Goal: Transaction & Acquisition: Purchase product/service

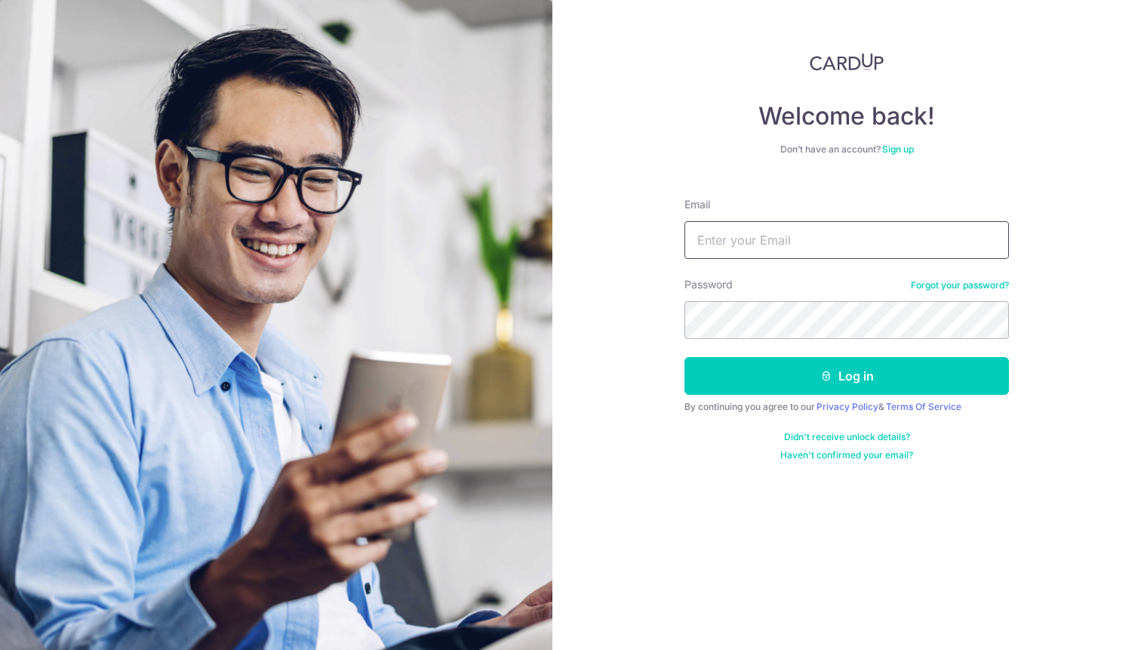
click at [730, 241] on input "Email" at bounding box center [846, 240] width 324 height 38
type input "[EMAIL_ADDRESS][DOMAIN_NAME]"
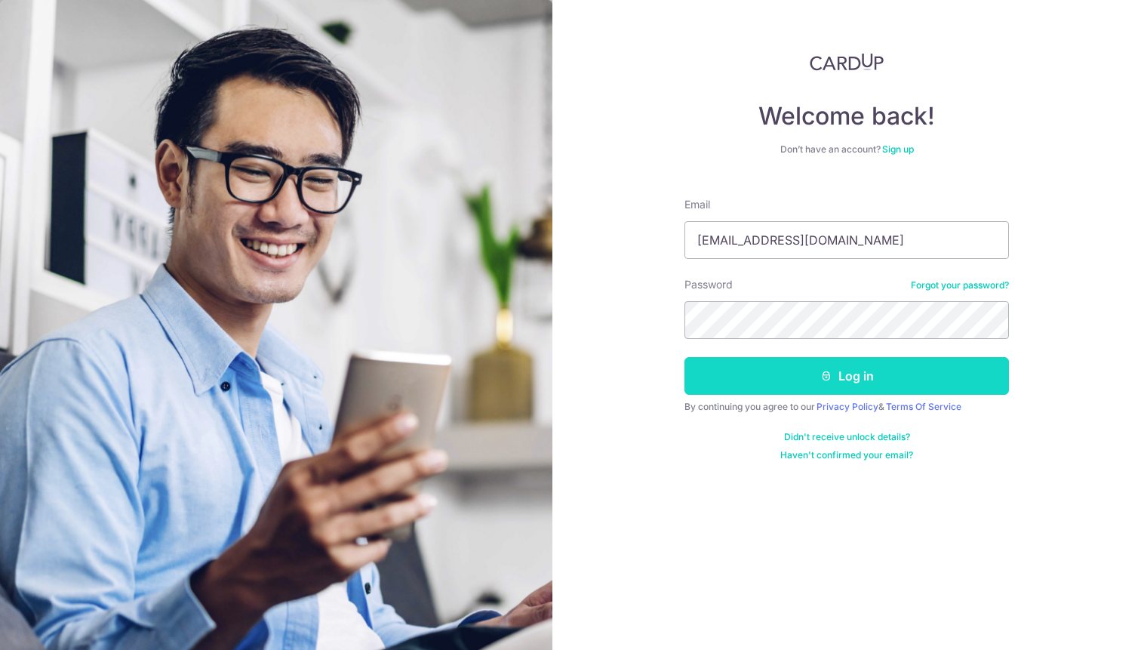
click at [838, 376] on button "Log in" at bounding box center [846, 376] width 324 height 38
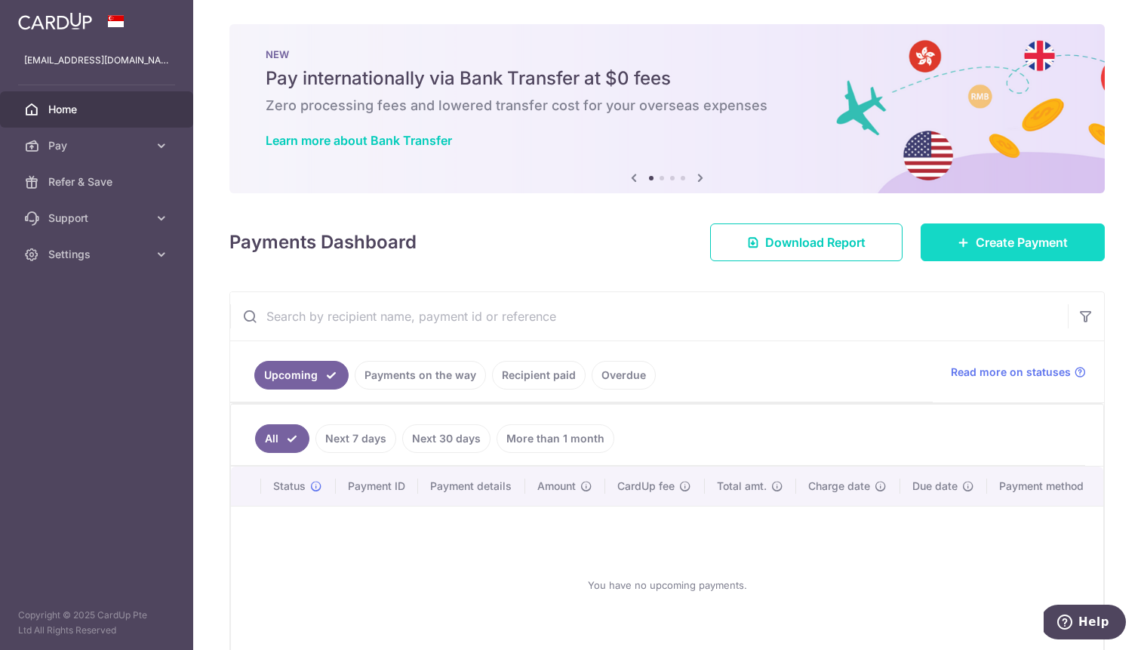
click at [961, 243] on icon at bounding box center [964, 242] width 12 height 12
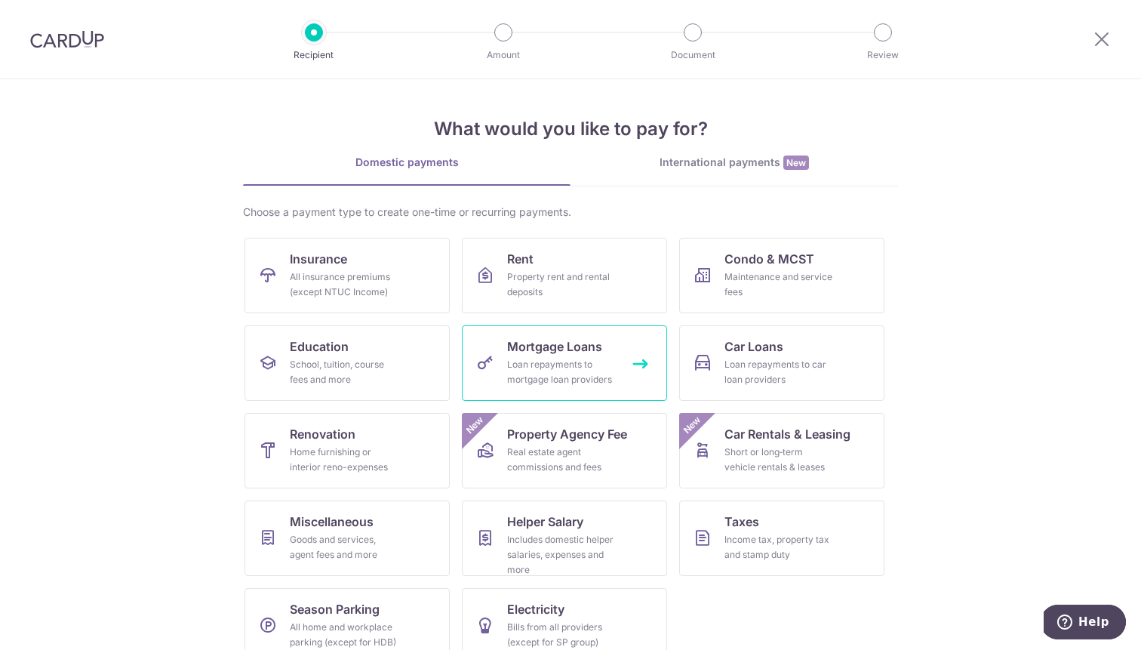
click at [570, 364] on div "Loan repayments to mortgage loan providers" at bounding box center [561, 372] width 109 height 30
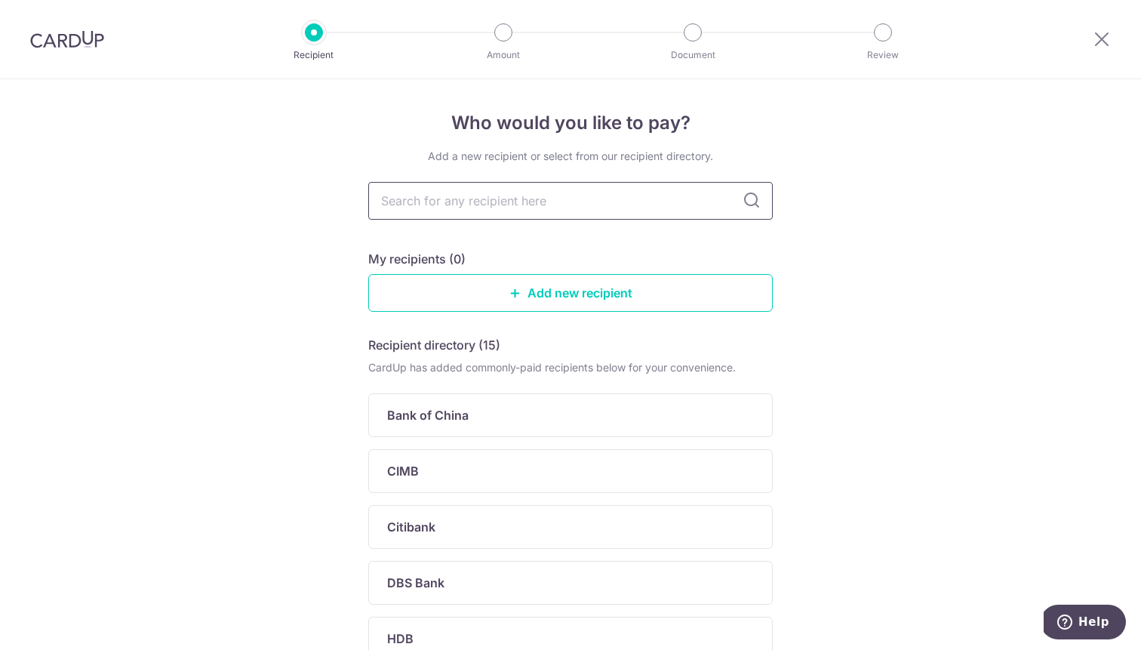
click at [494, 213] on input "text" at bounding box center [570, 201] width 404 height 38
click at [826, 209] on div "Who would you like to pay? Add a new recipient or select from our recipient dir…" at bounding box center [570, 587] width 1141 height 1016
click at [542, 204] on input "text" at bounding box center [570, 201] width 404 height 38
type input "uob"
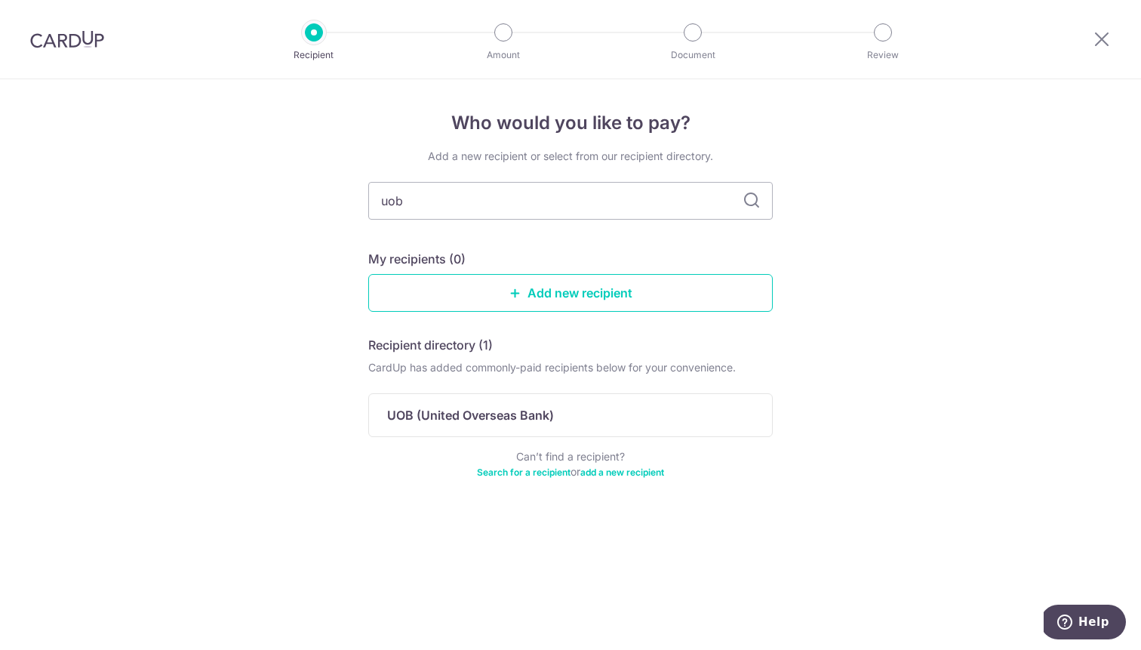
click at [751, 208] on icon at bounding box center [752, 201] width 18 height 18
click at [571, 409] on div "UOB (United Overseas Bank)" at bounding box center [561, 415] width 349 height 18
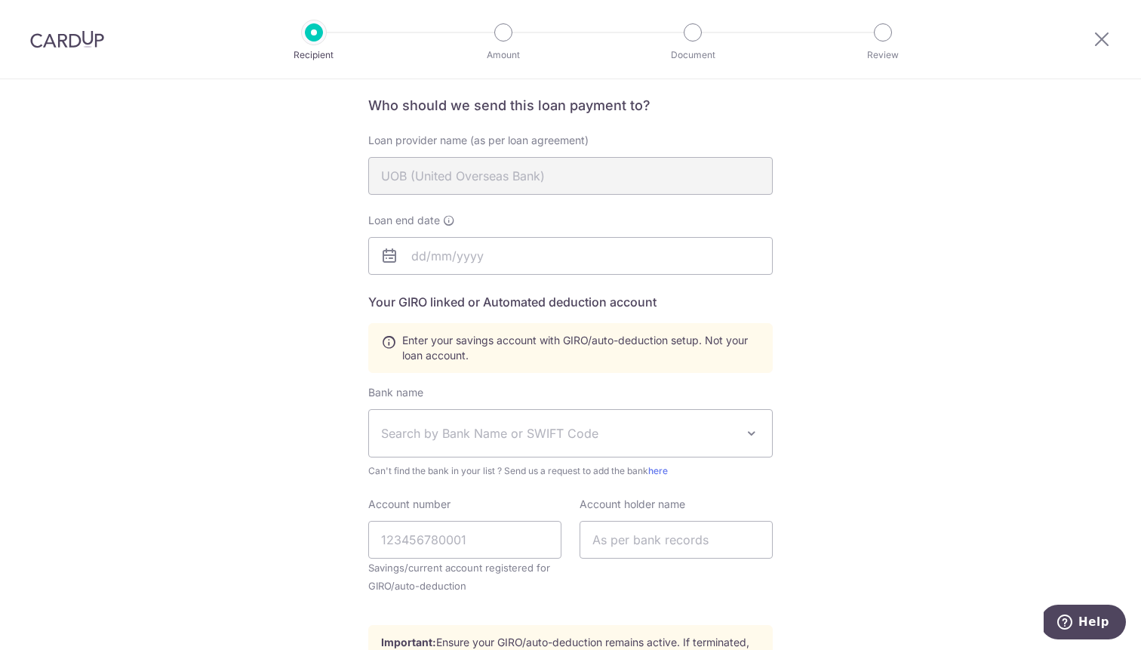
scroll to position [112, 0]
click at [510, 258] on input "text" at bounding box center [570, 253] width 404 height 38
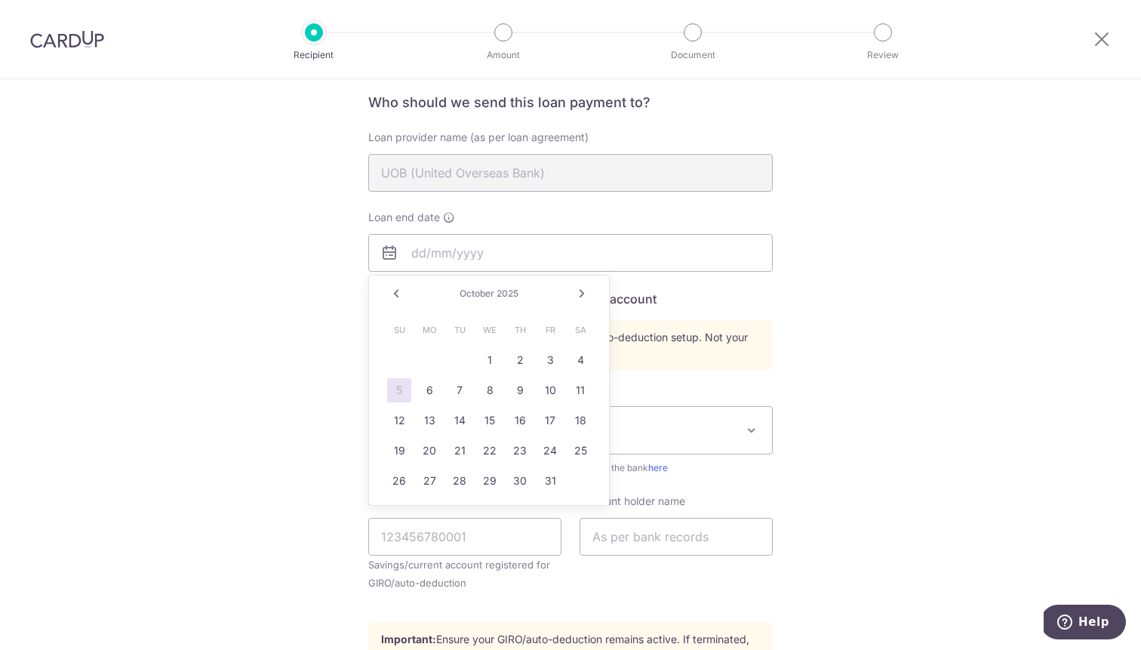
click at [893, 322] on div "Who would you like to pay? Your recipient does not need a CardUp account to rec…" at bounding box center [570, 413] width 1141 height 893
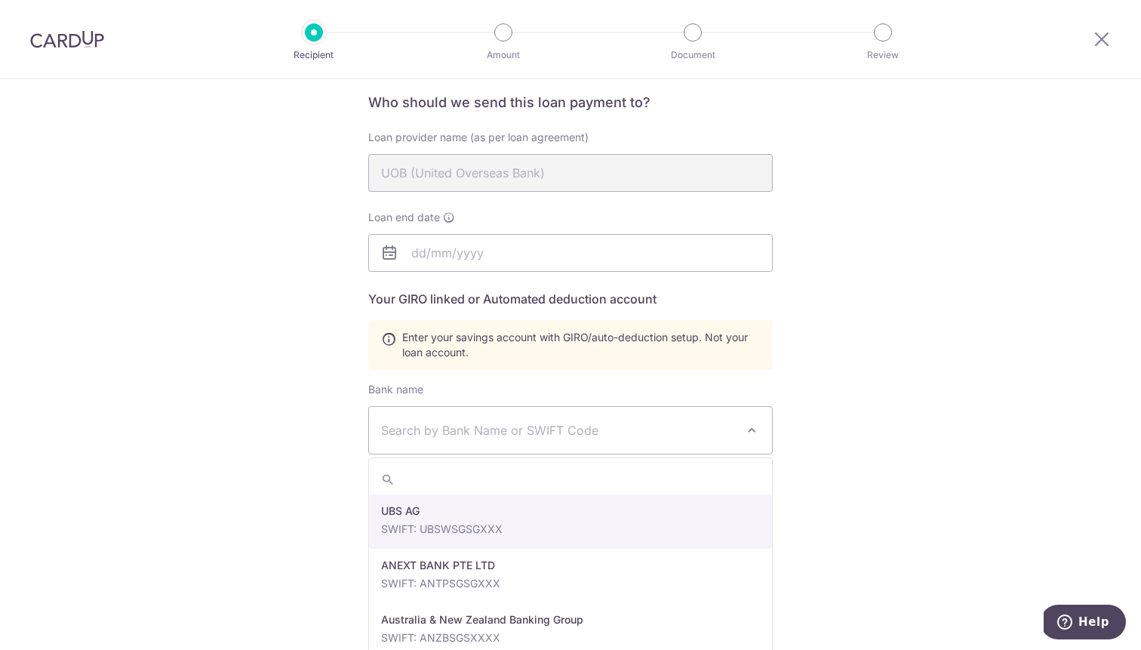
click at [461, 425] on span "Search by Bank Name or SWIFT Code" at bounding box center [558, 430] width 355 height 18
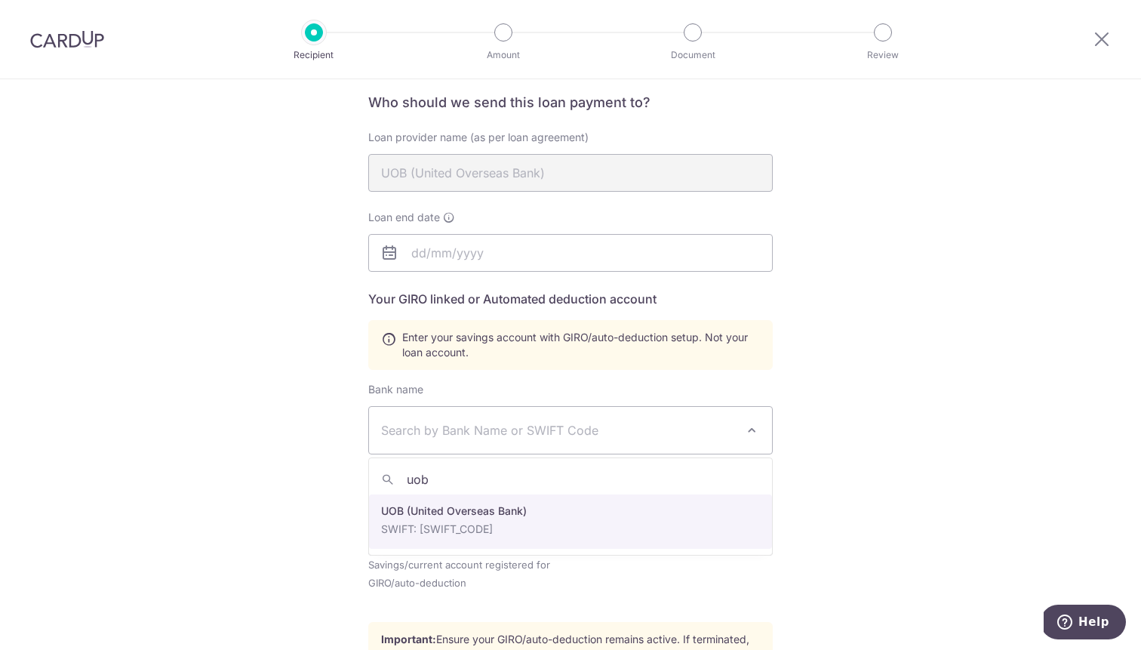
type input "uob"
select select "18"
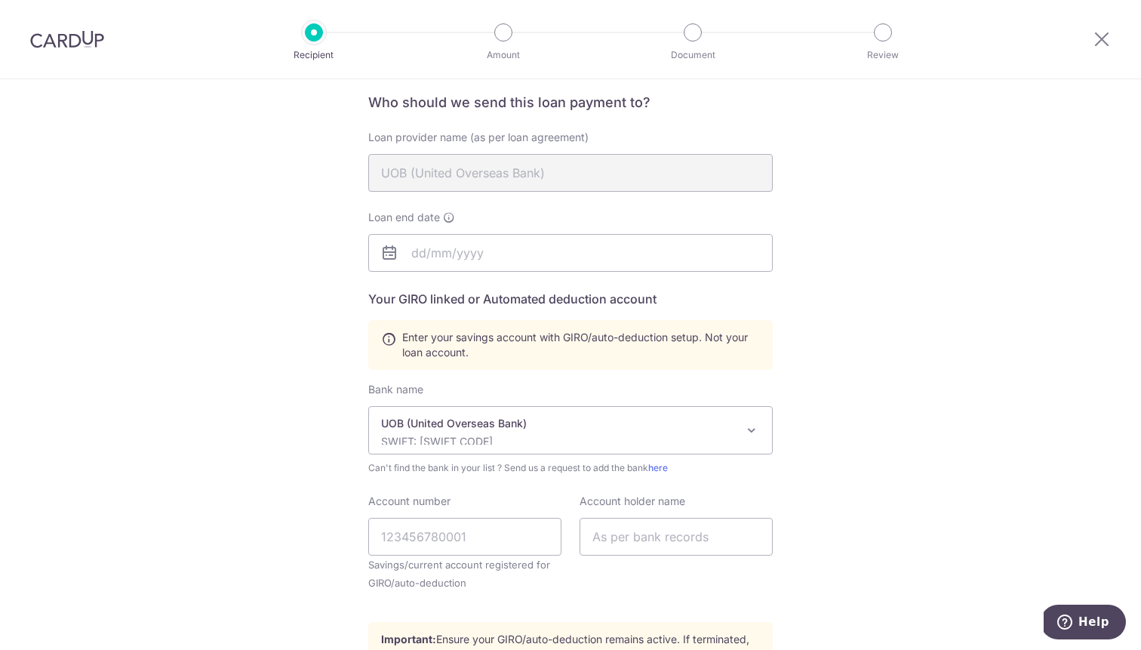
click at [271, 521] on div "Who would you like to pay? Your recipient does not need a CardUp account to rec…" at bounding box center [570, 413] width 1141 height 893
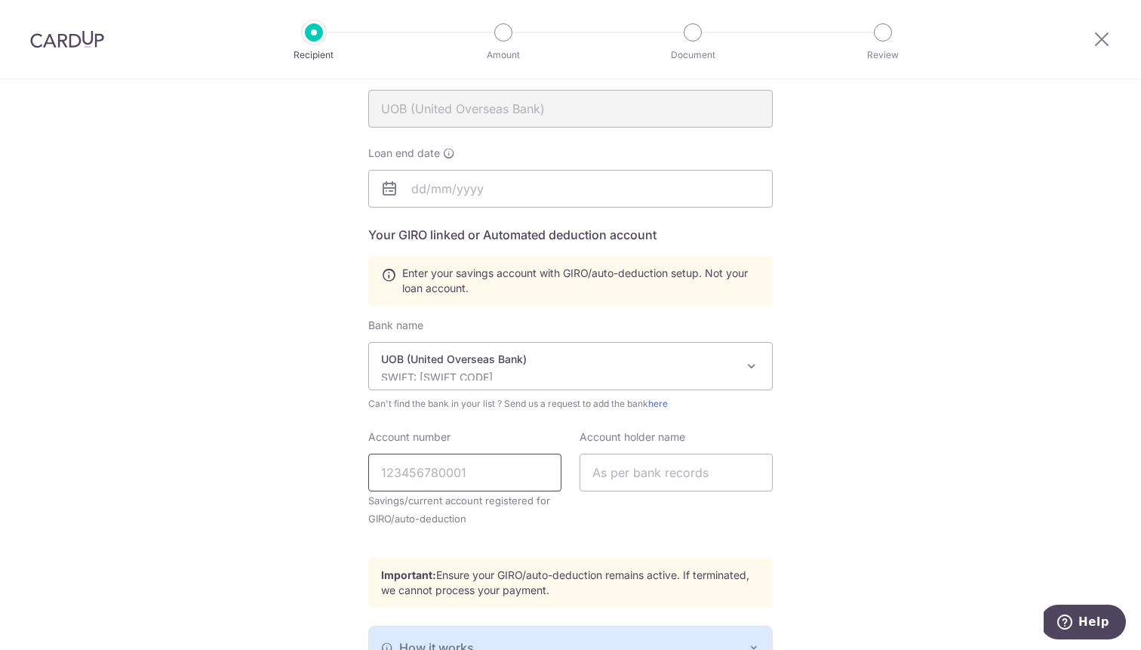
click at [440, 470] on input "Account number" at bounding box center [464, 473] width 193 height 38
type input "7723075851"
type input "LIM YEE LIAN"
click at [863, 513] on div "Who would you like to pay? Your recipient does not need a CardUp account to rec…" at bounding box center [570, 349] width 1141 height 893
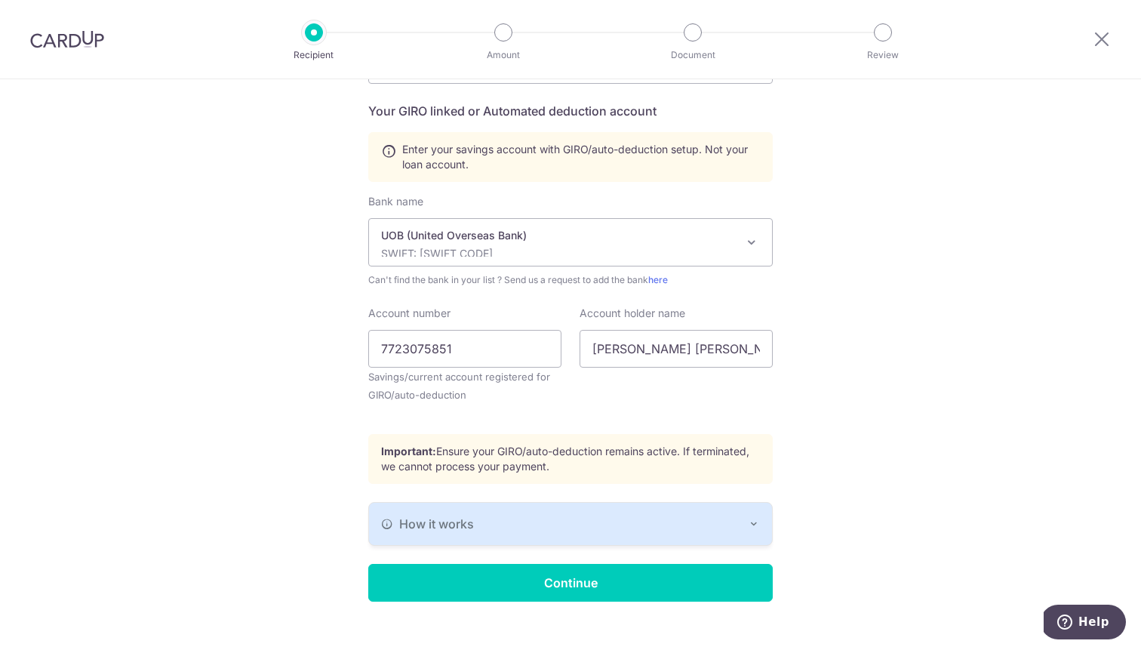
scroll to position [323, 0]
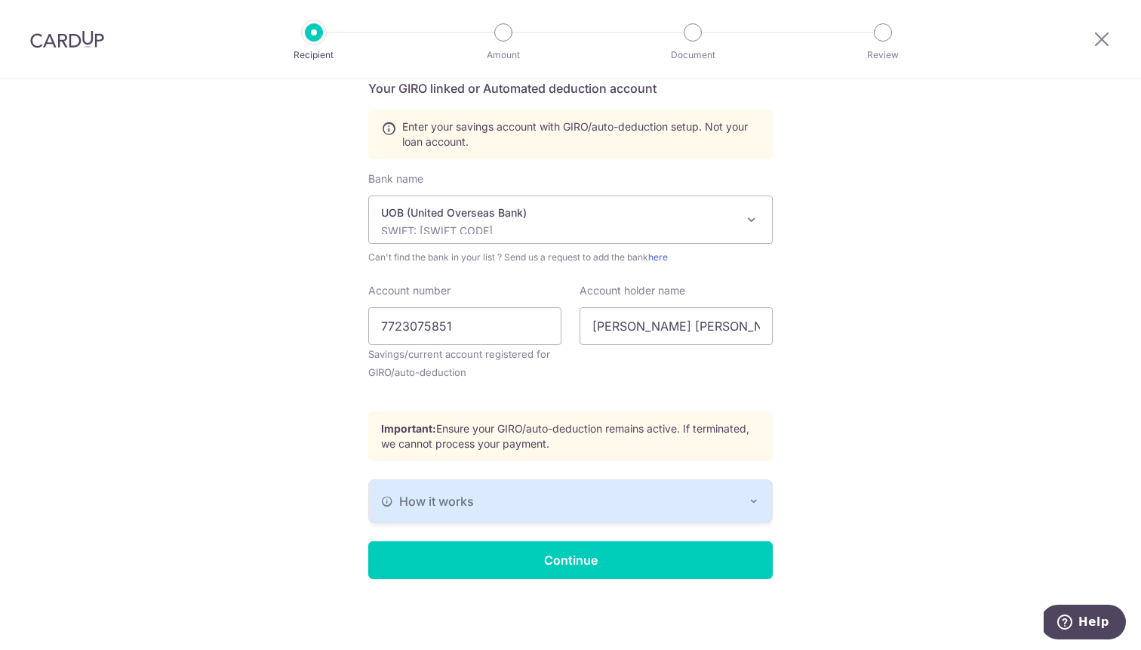
click at [755, 497] on icon "button" at bounding box center [754, 501] width 12 height 12
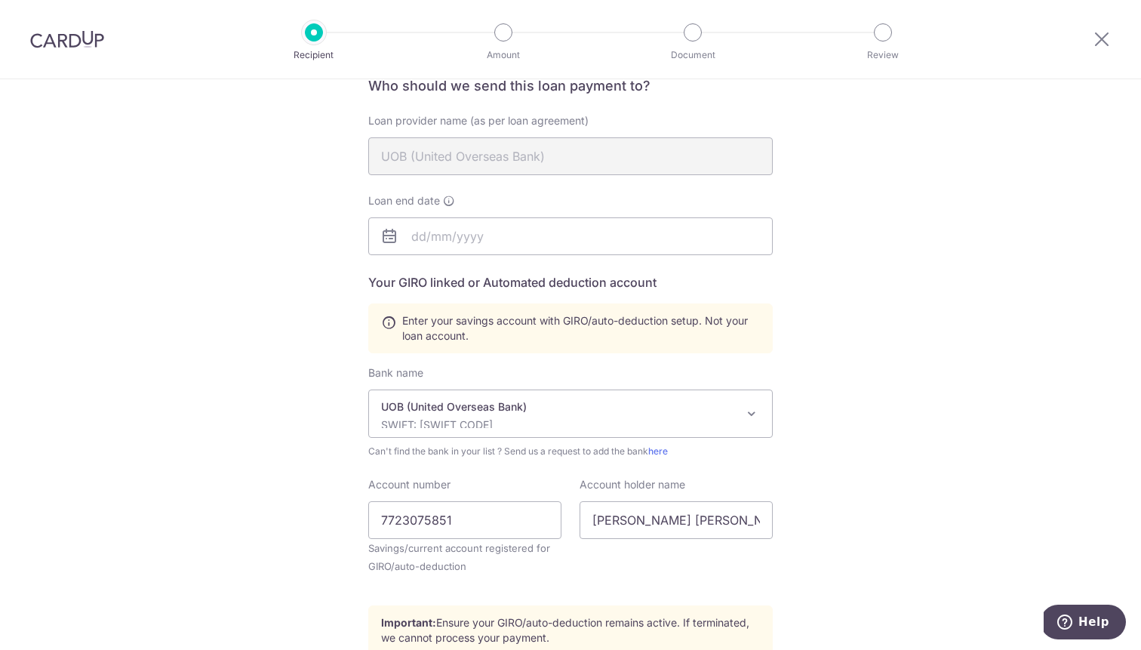
scroll to position [126, 0]
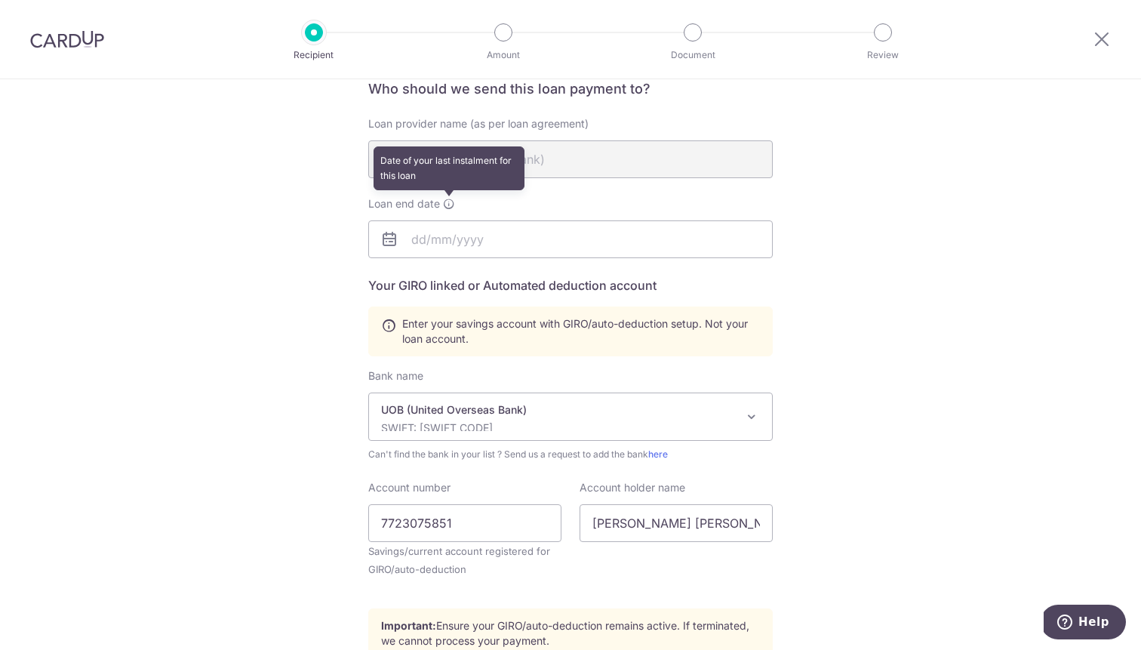
click at [447, 205] on icon at bounding box center [449, 204] width 12 height 12
click at [240, 254] on div "Who would you like to pay? Your recipient does not need a CardUp account to rec…" at bounding box center [570, 466] width 1141 height 1027
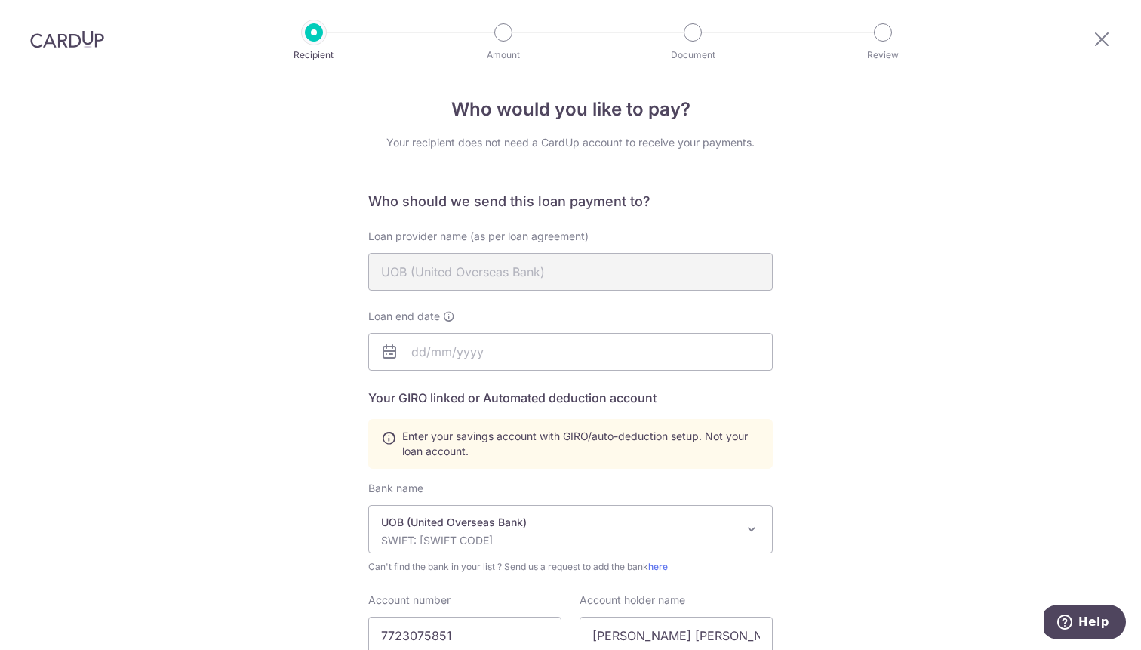
scroll to position [0, 0]
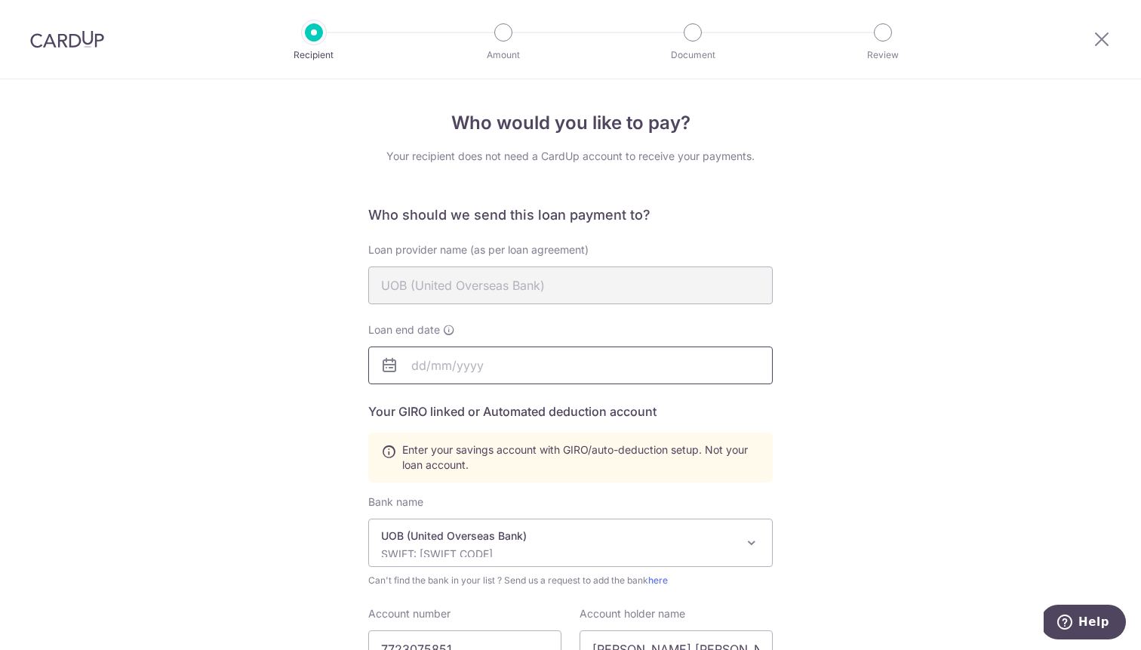
click at [497, 380] on input "text" at bounding box center [570, 365] width 404 height 38
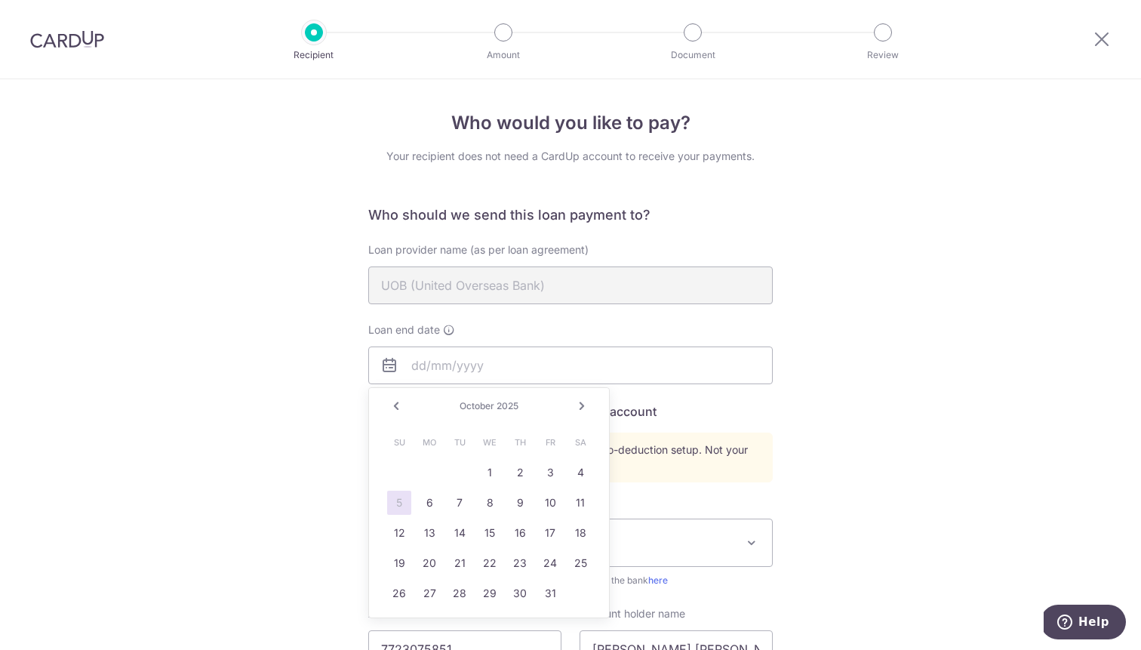
click at [586, 417] on div "Prev Next October 2025" at bounding box center [489, 406] width 240 height 36
click at [586, 412] on link "Next" at bounding box center [582, 406] width 18 height 18
click at [482, 411] on div "November 2025" at bounding box center [489, 406] width 110 height 12
click at [511, 398] on div "Prev Next November 2025" at bounding box center [489, 406] width 240 height 36
click at [511, 404] on span "2025" at bounding box center [513, 405] width 22 height 11
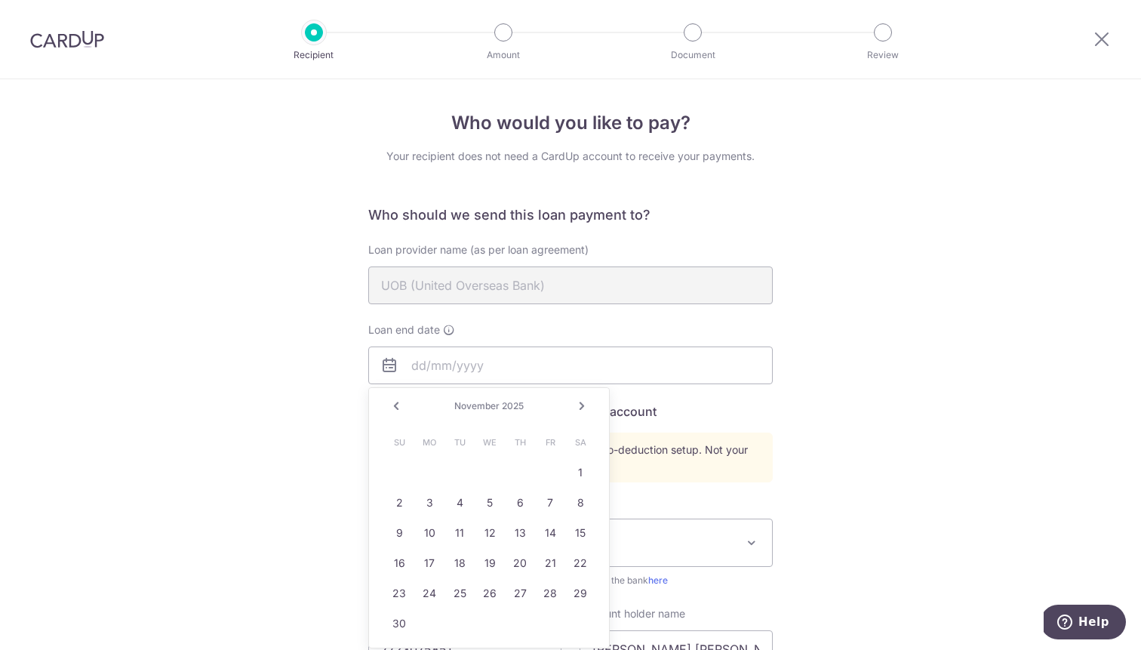
click at [582, 402] on link "Next" at bounding box center [582, 406] width 18 height 18
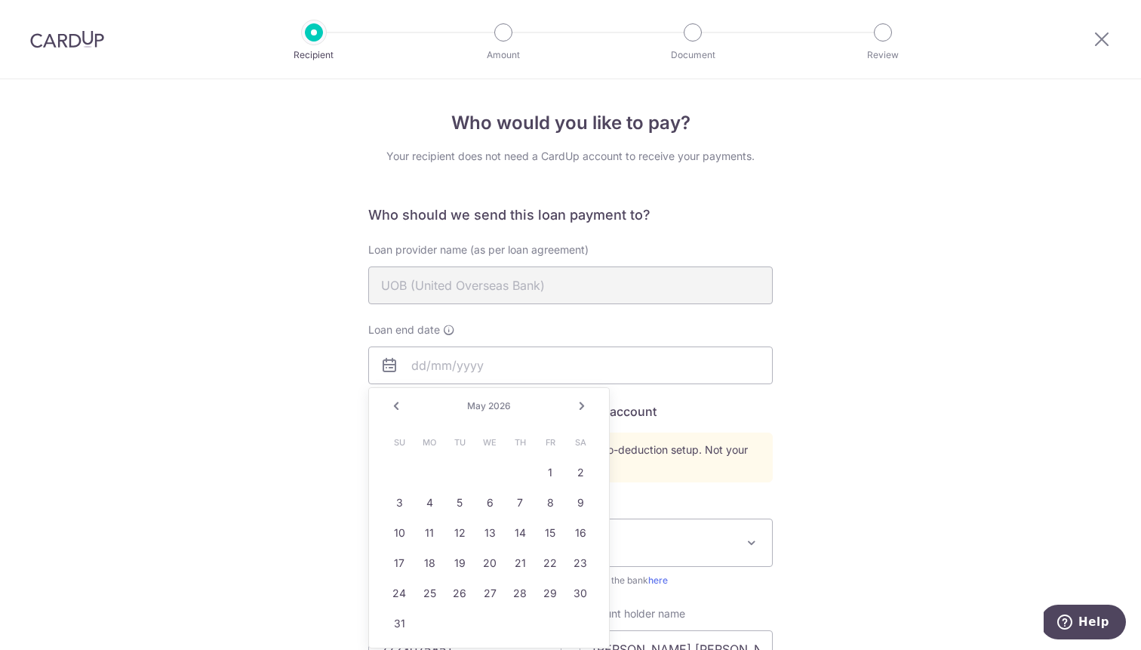
click at [582, 402] on link "Next" at bounding box center [582, 406] width 18 height 18
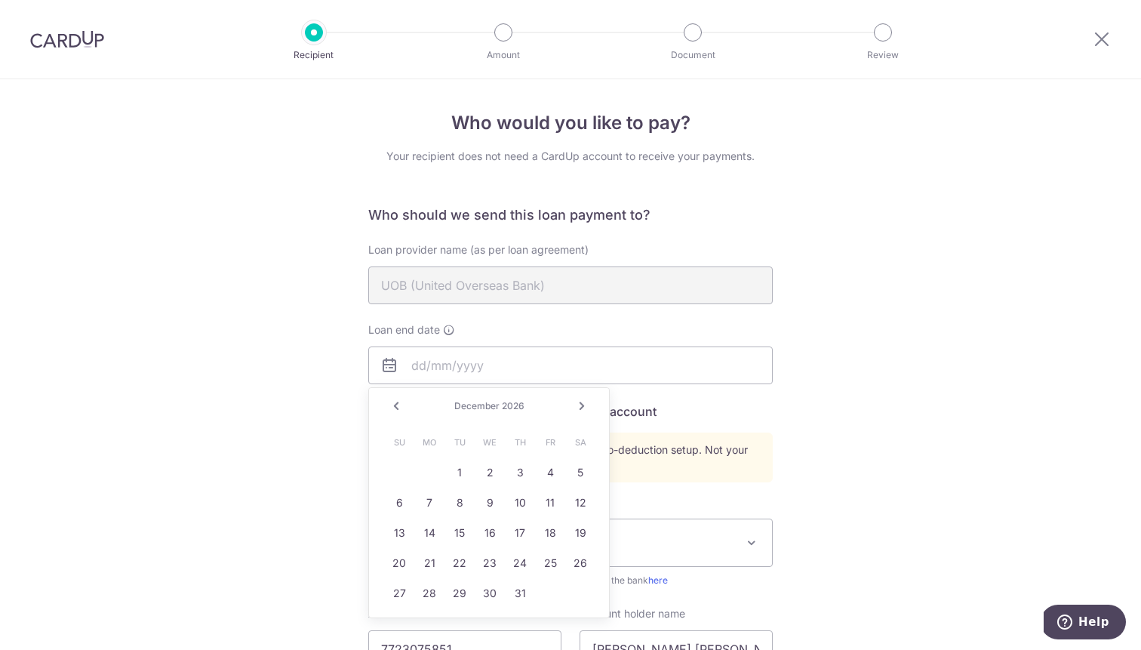
click at [582, 402] on link "Next" at bounding box center [582, 406] width 18 height 18
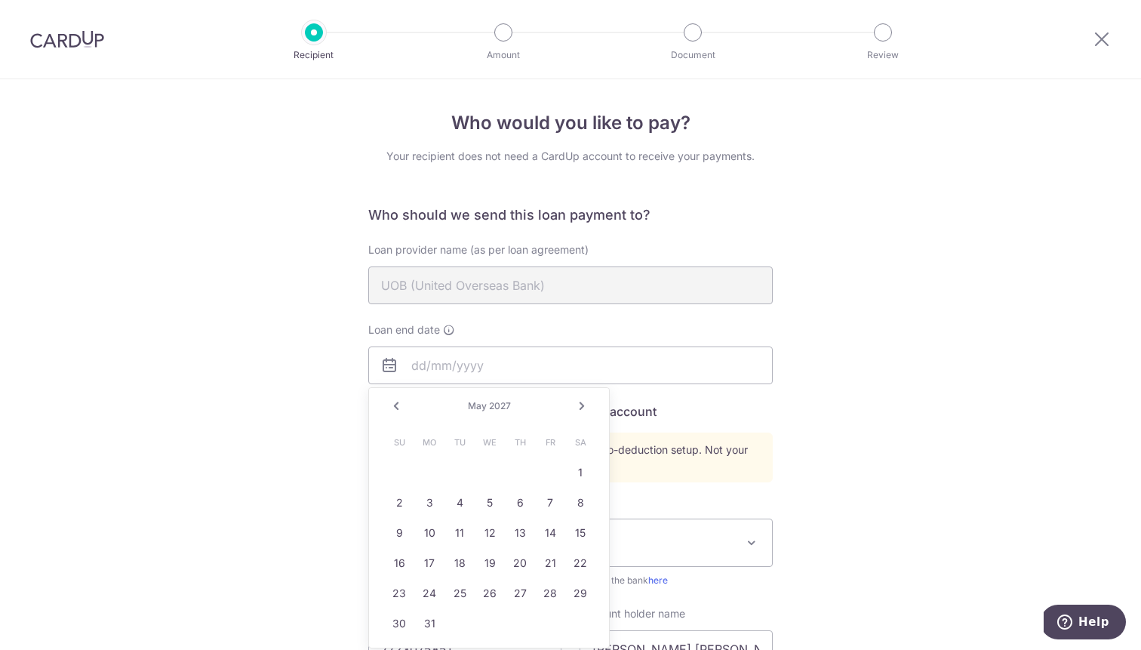
click at [582, 402] on link "Next" at bounding box center [582, 406] width 18 height 18
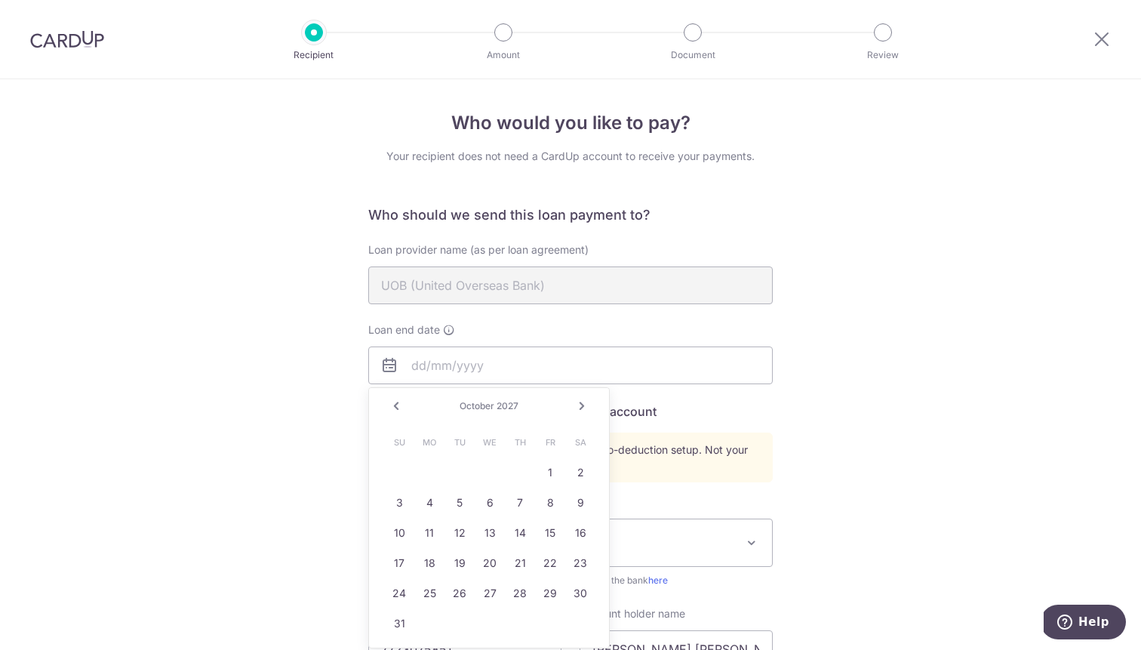
click at [582, 402] on link "Next" at bounding box center [582, 406] width 18 height 18
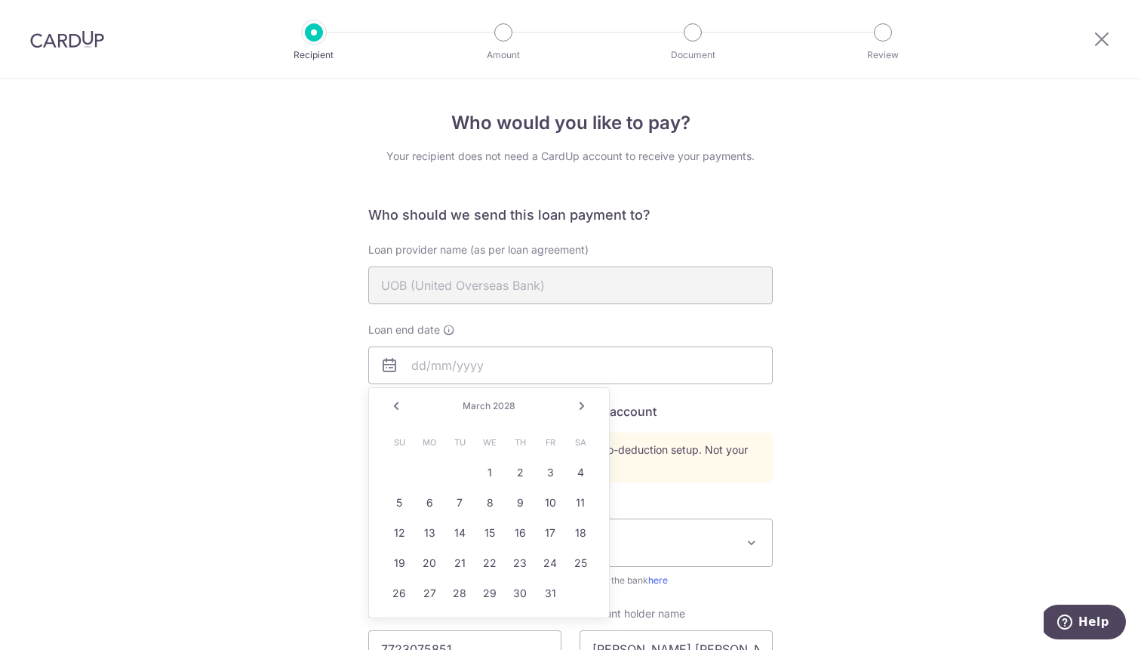
click at [582, 402] on link "Next" at bounding box center [582, 406] width 18 height 18
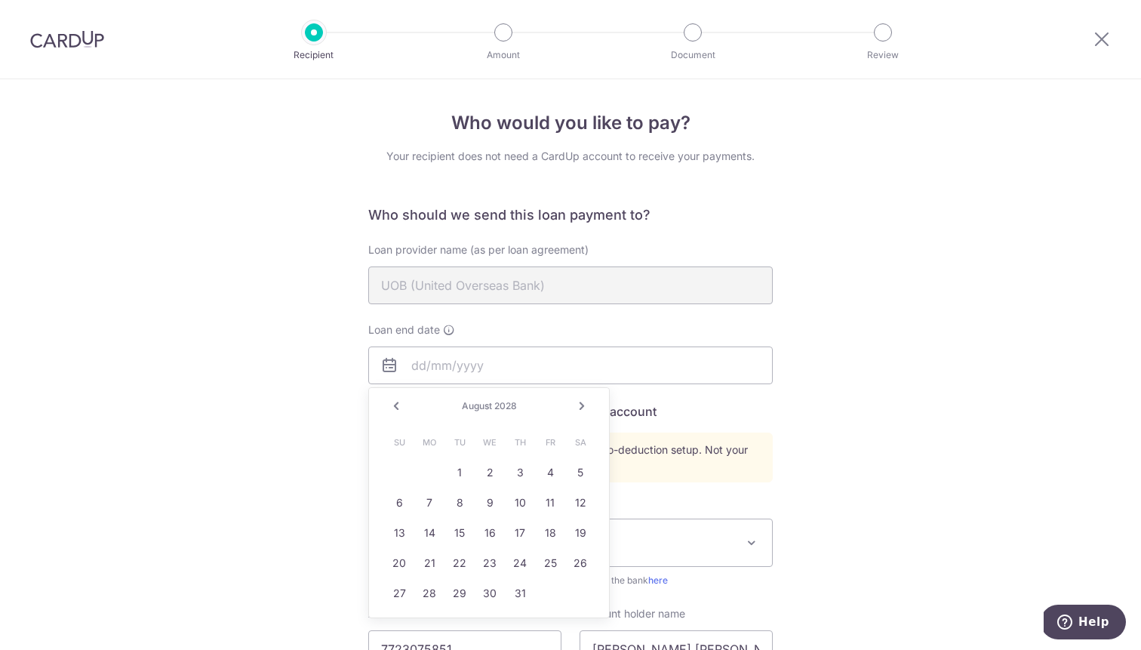
click at [582, 402] on link "Next" at bounding box center [582, 406] width 18 height 18
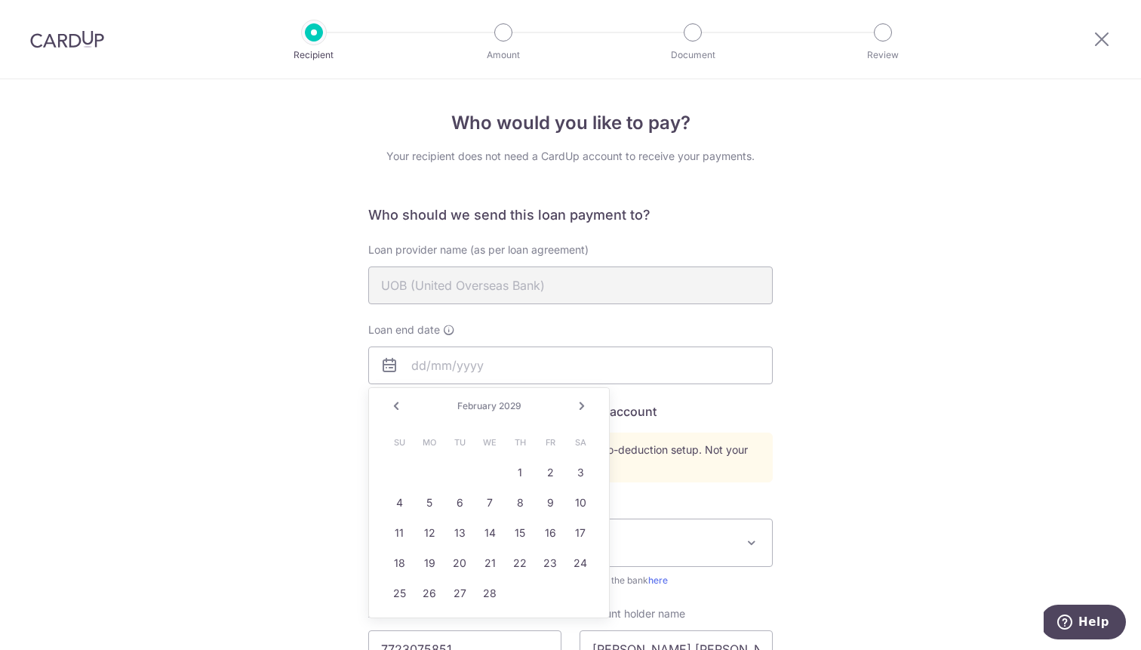
click at [582, 402] on link "Next" at bounding box center [582, 406] width 18 height 18
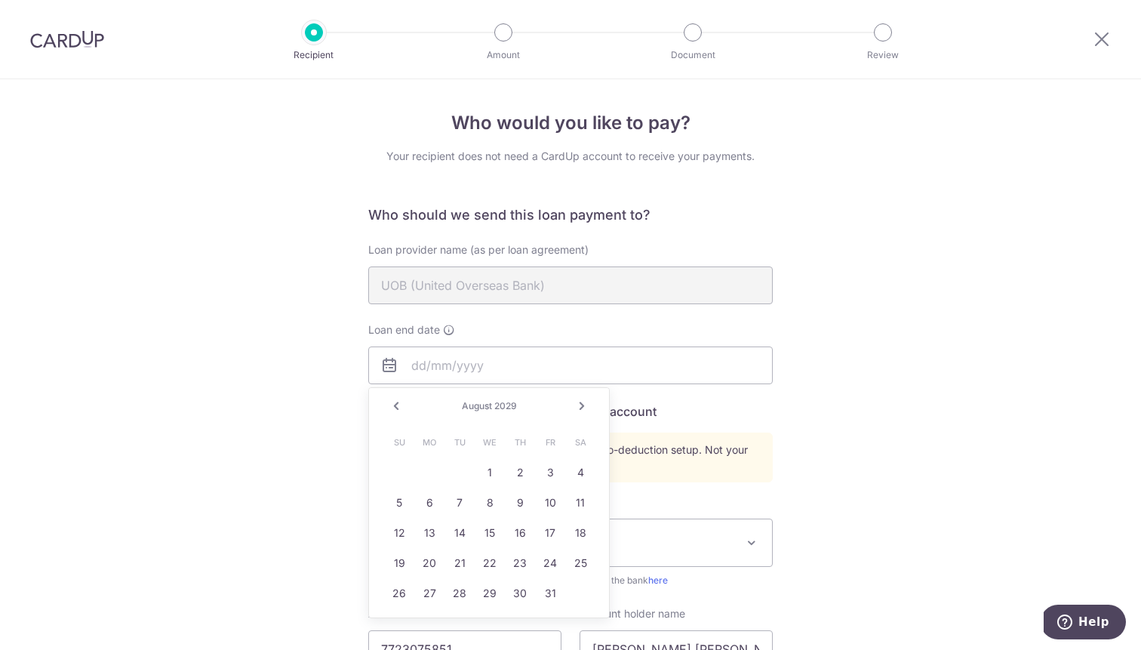
click at [582, 402] on link "Next" at bounding box center [582, 406] width 18 height 18
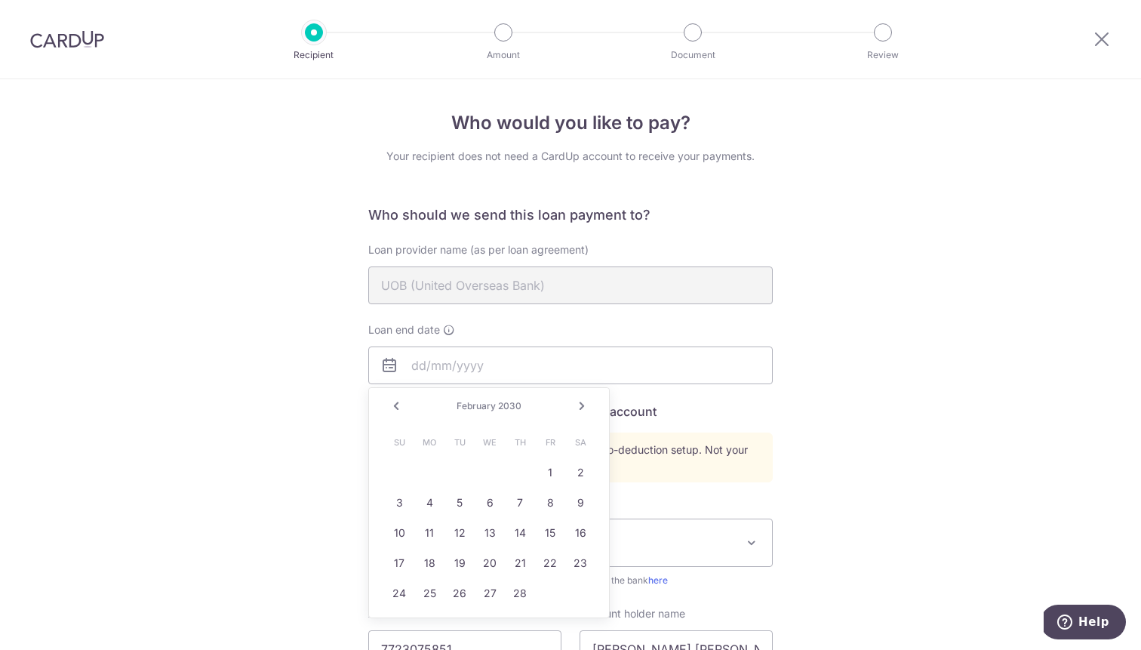
click at [582, 402] on link "Next" at bounding box center [582, 406] width 18 height 18
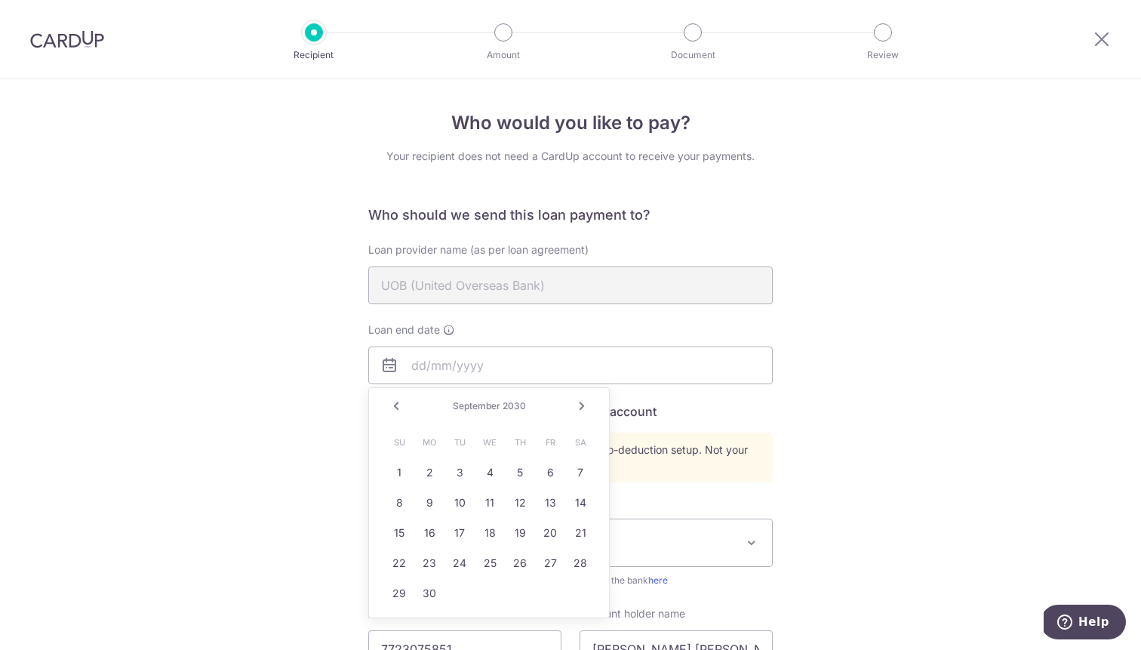
click at [582, 402] on link "Next" at bounding box center [582, 406] width 18 height 18
click at [492, 409] on span "October" at bounding box center [476, 405] width 35 height 11
click at [514, 406] on span "2030" at bounding box center [507, 405] width 23 height 11
click at [290, 432] on div "Who would you like to pay? Your recipient does not need a CardUp account to rec…" at bounding box center [570, 592] width 1141 height 1027
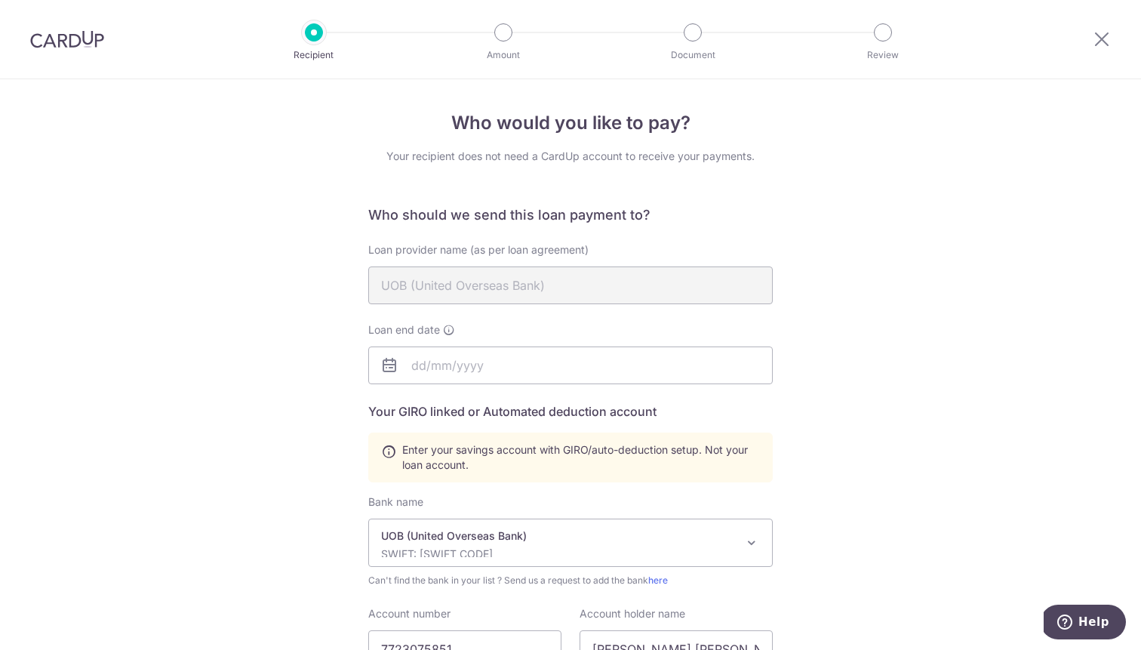
click at [290, 380] on div "Who would you like to pay? Your recipient does not need a CardUp account to rec…" at bounding box center [570, 592] width 1141 height 1027
click at [846, 344] on div "Who would you like to pay? Your recipient does not need a CardUp account to rec…" at bounding box center [570, 592] width 1141 height 1027
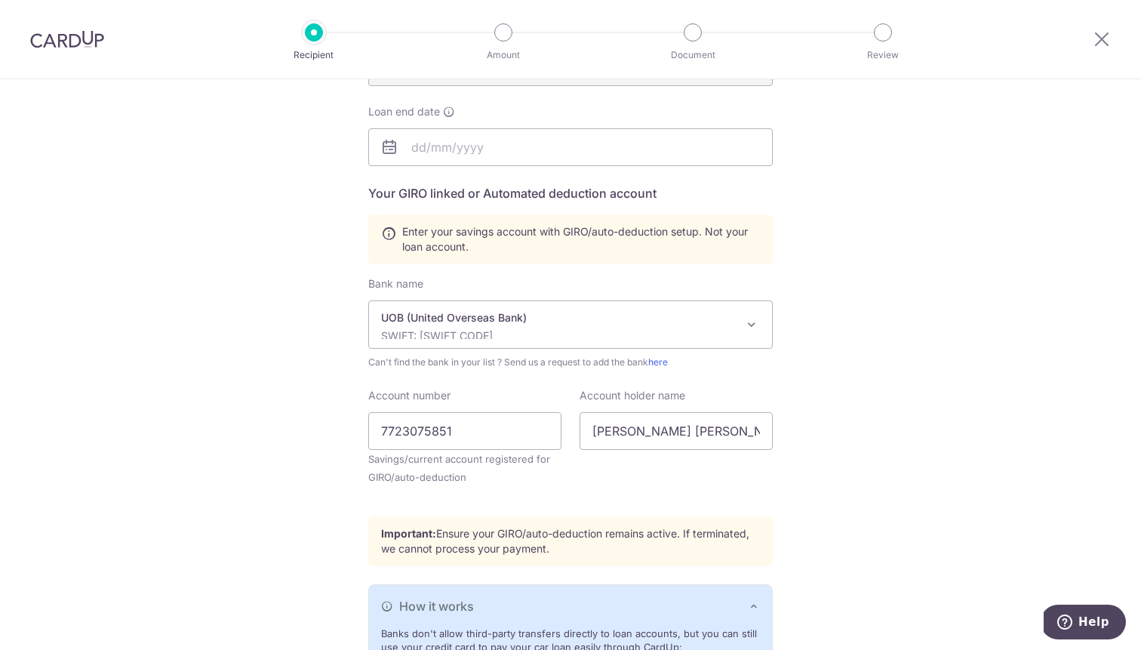
scroll to position [214, 0]
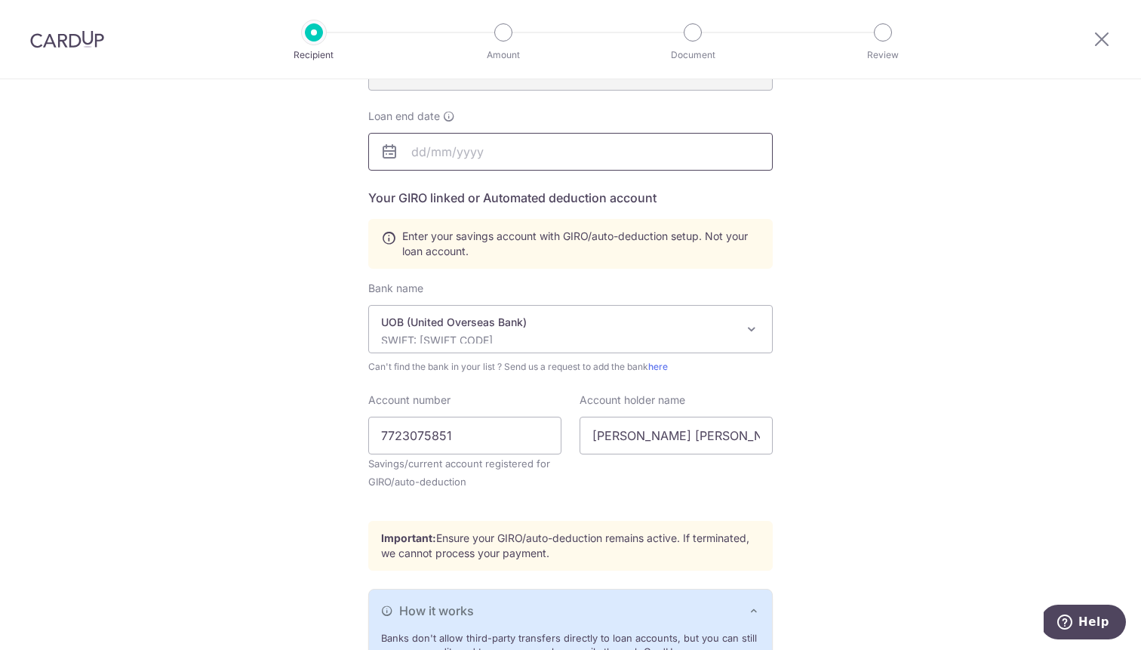
click at [458, 145] on input "text" at bounding box center [570, 152] width 404 height 38
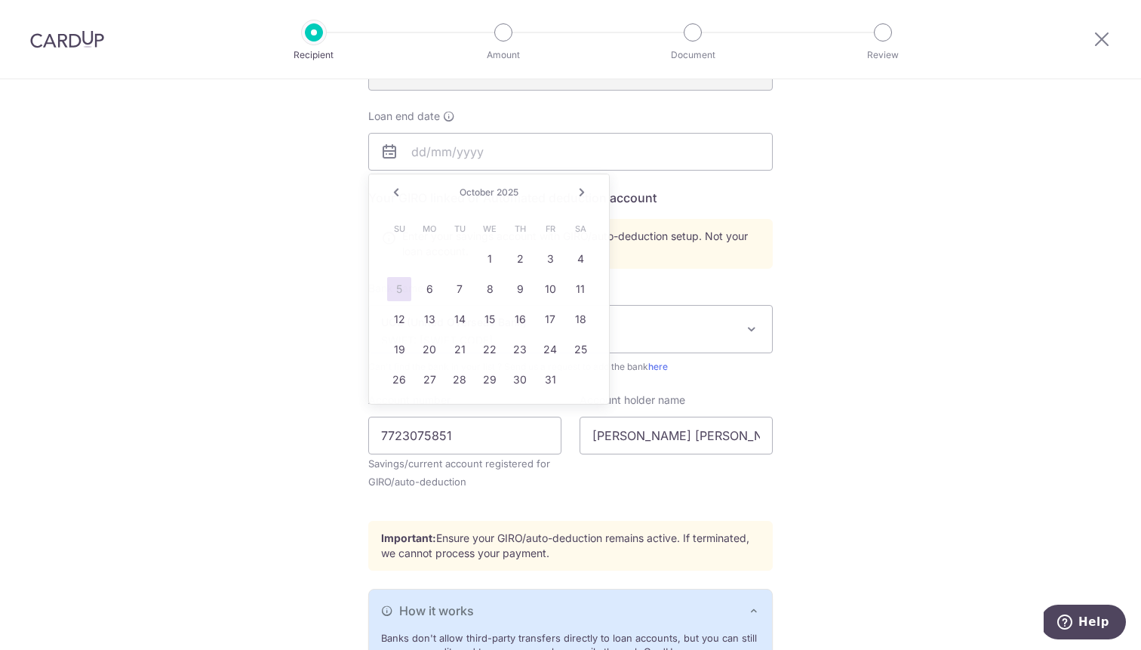
click at [264, 245] on div "Who would you like to pay? Your recipient does not need a CardUp account to rec…" at bounding box center [570, 379] width 1141 height 1027
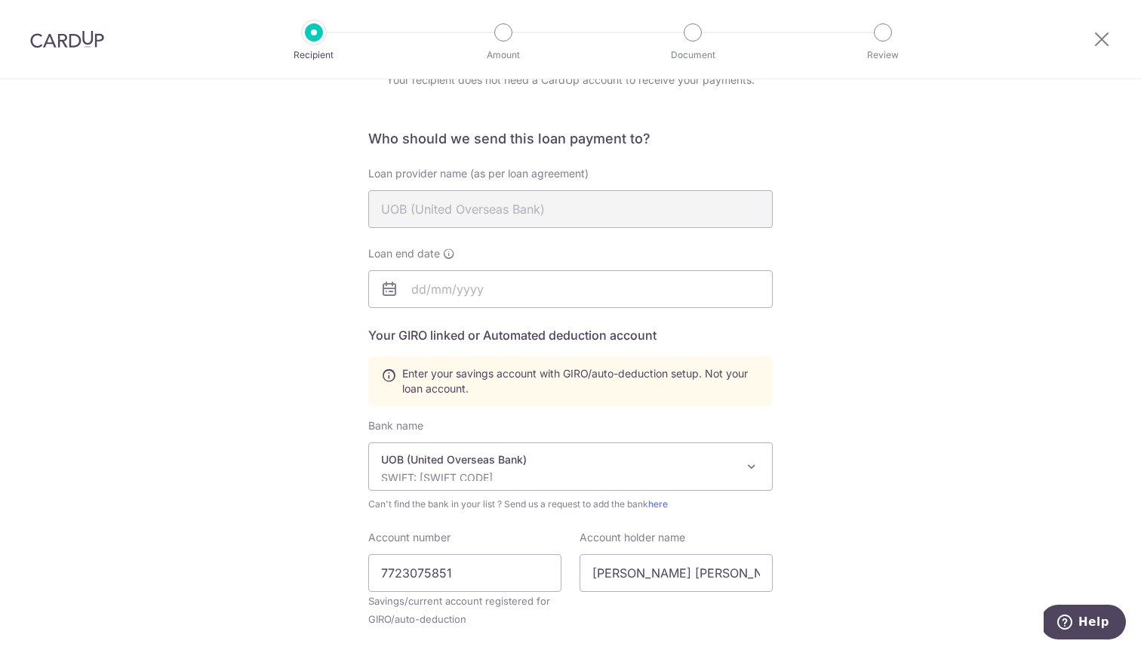
scroll to position [38, 0]
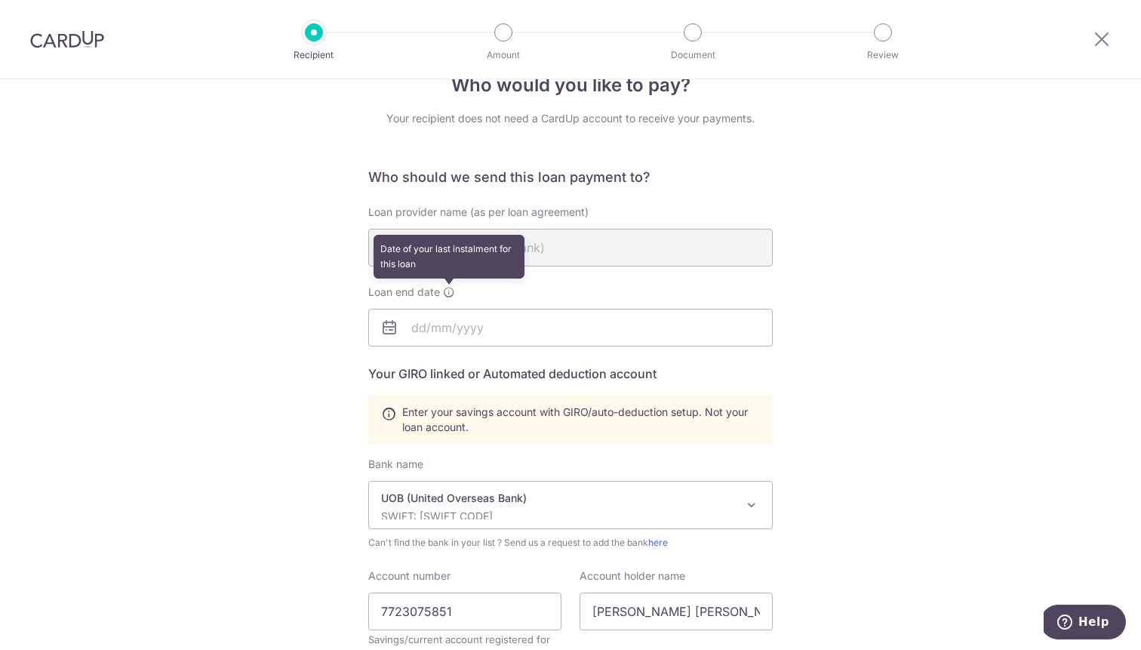
click at [448, 293] on icon at bounding box center [449, 292] width 12 height 12
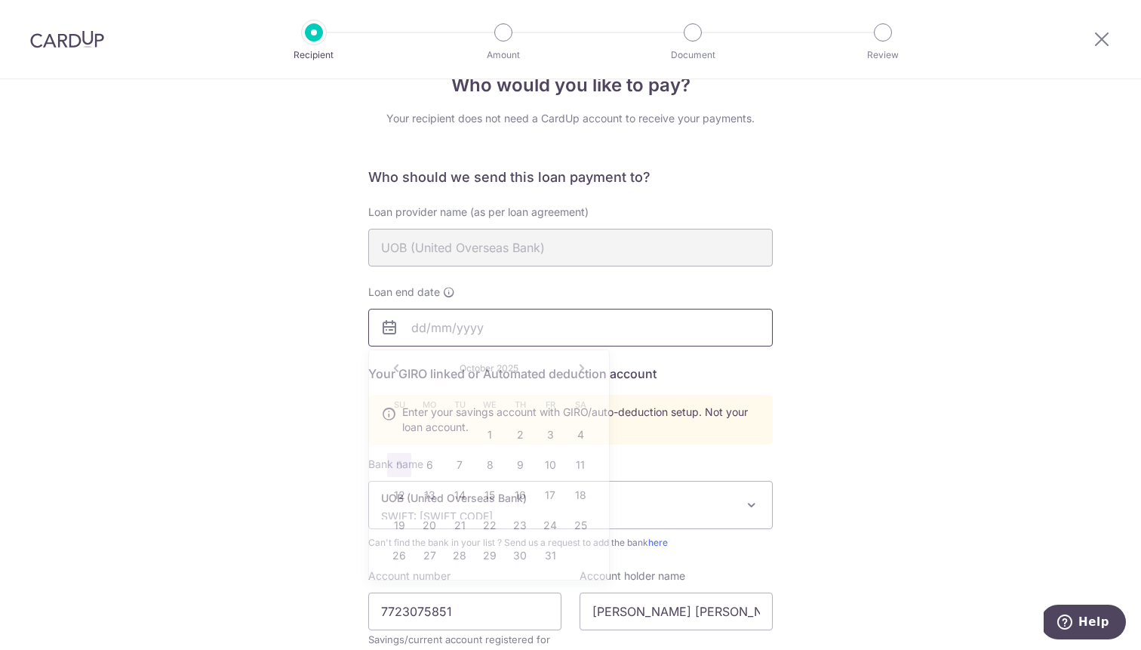
click at [426, 328] on input "text" at bounding box center [570, 328] width 404 height 38
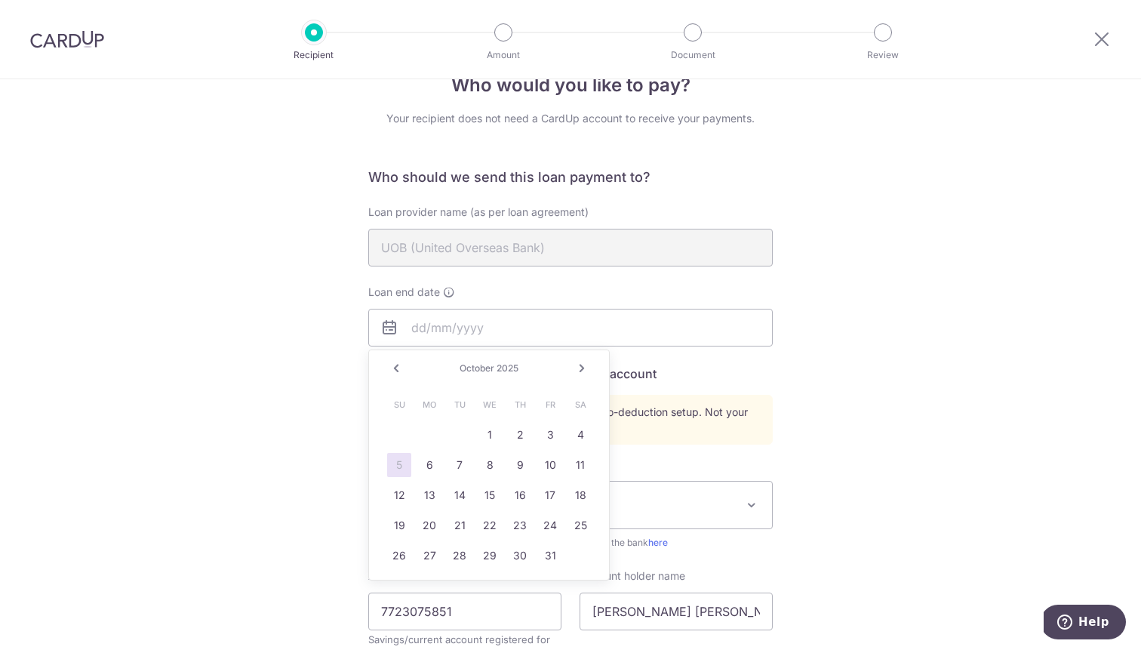
click at [514, 363] on span "2025" at bounding box center [508, 367] width 22 height 11
click at [447, 324] on input "text" at bounding box center [570, 328] width 404 height 38
click at [398, 366] on link "Prev" at bounding box center [396, 368] width 18 height 18
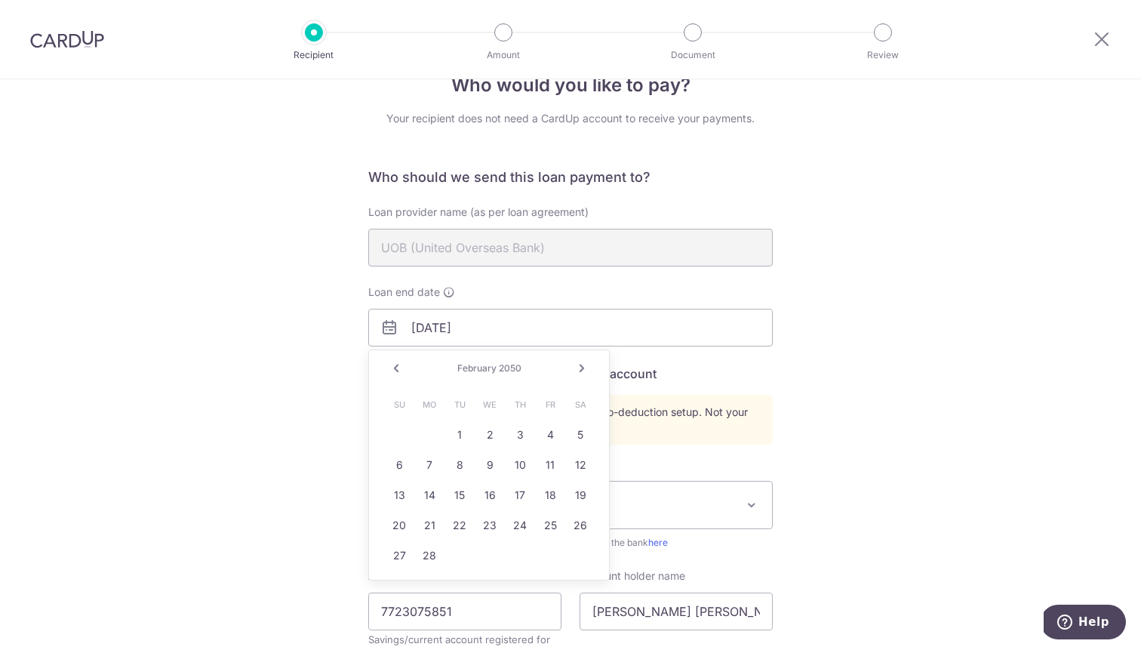
click at [398, 366] on link "Prev" at bounding box center [396, 368] width 18 height 18
click at [489, 463] on link "5" at bounding box center [490, 465] width 24 height 24
type input "01/05/2050"
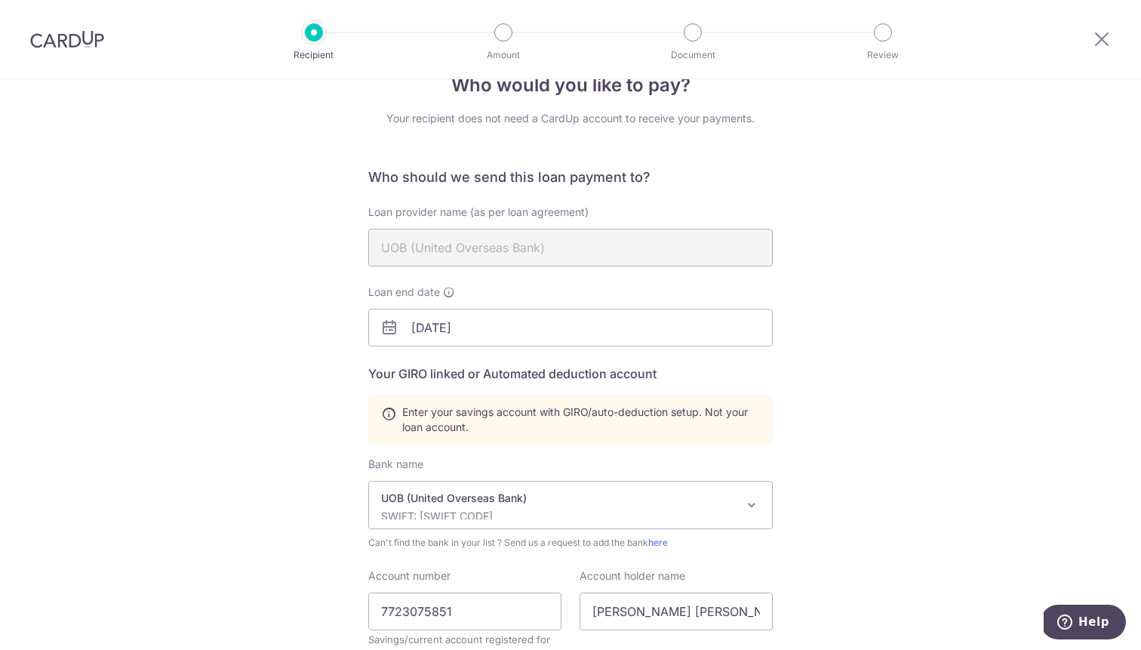
click at [841, 390] on div "Who would you like to pay? Your recipient does not need a CardUp account to rec…" at bounding box center [570, 555] width 1141 height 1027
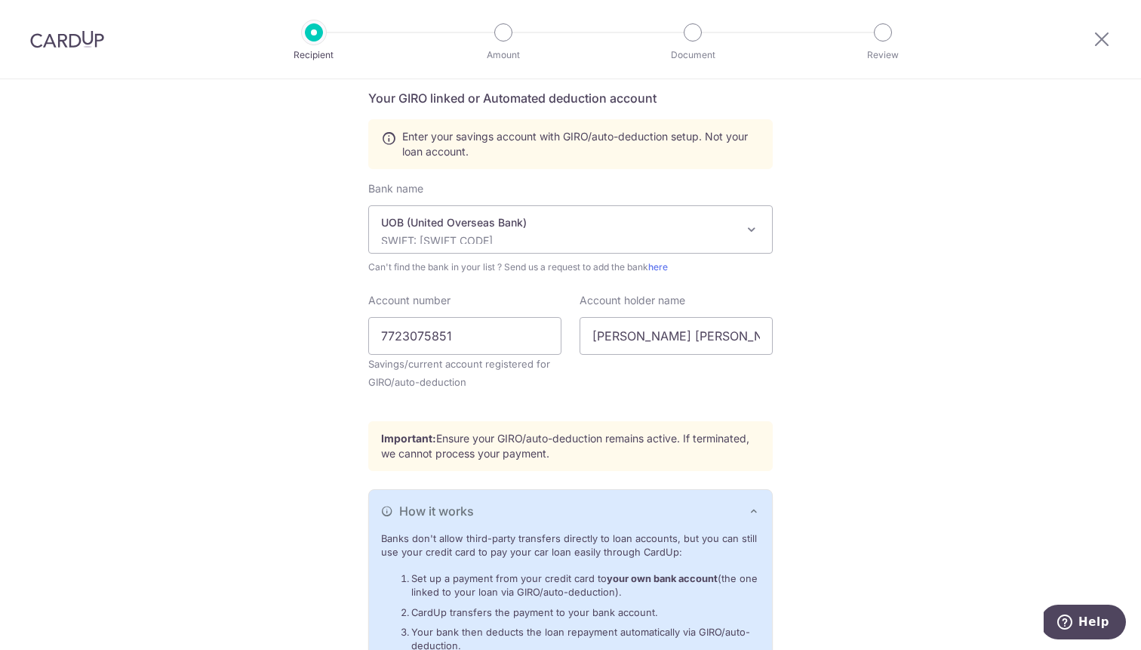
scroll to position [457, 0]
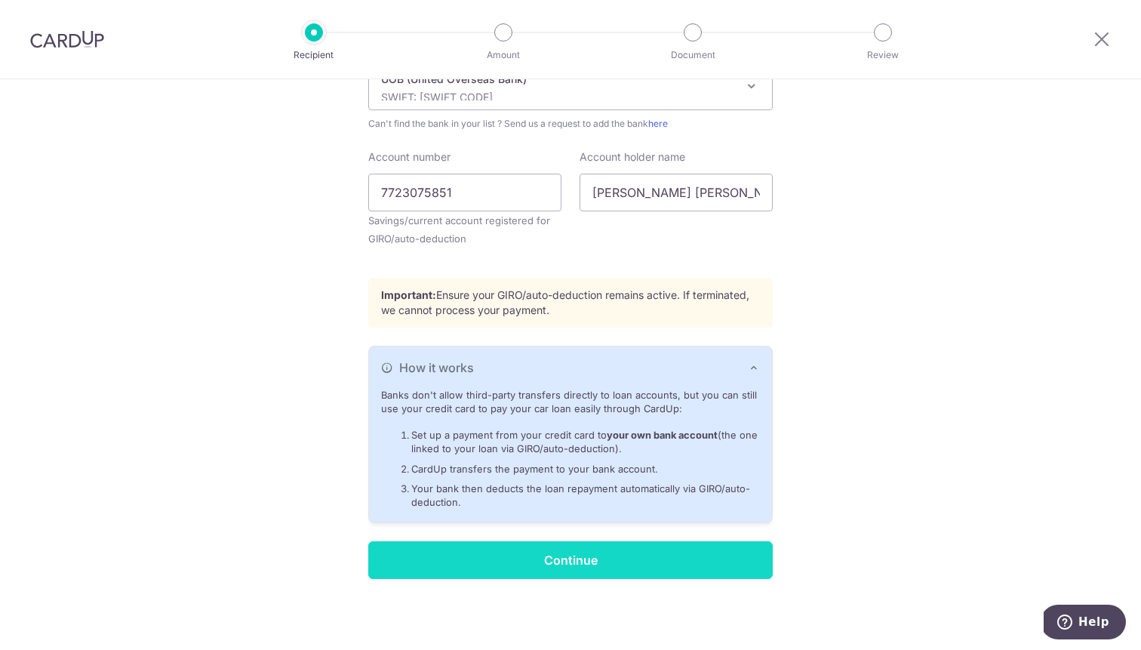
click at [607, 563] on input "Continue" at bounding box center [570, 560] width 404 height 38
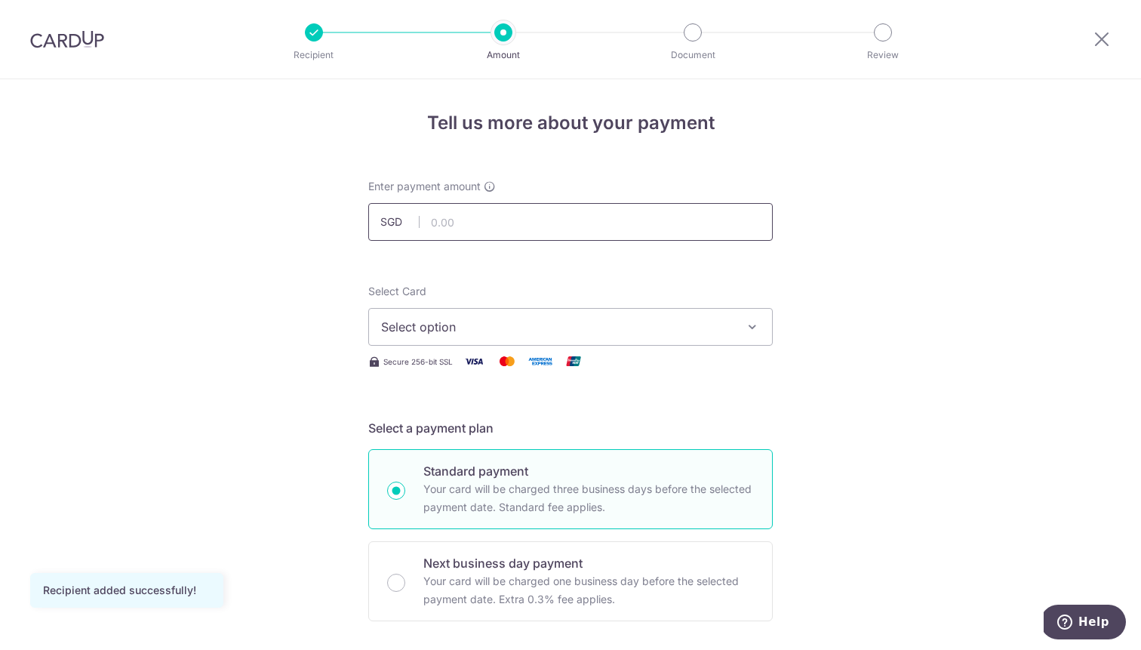
click at [548, 227] on input "text" at bounding box center [570, 222] width 404 height 38
type input "3,250.00"
click at [749, 316] on button "Select option" at bounding box center [570, 327] width 404 height 38
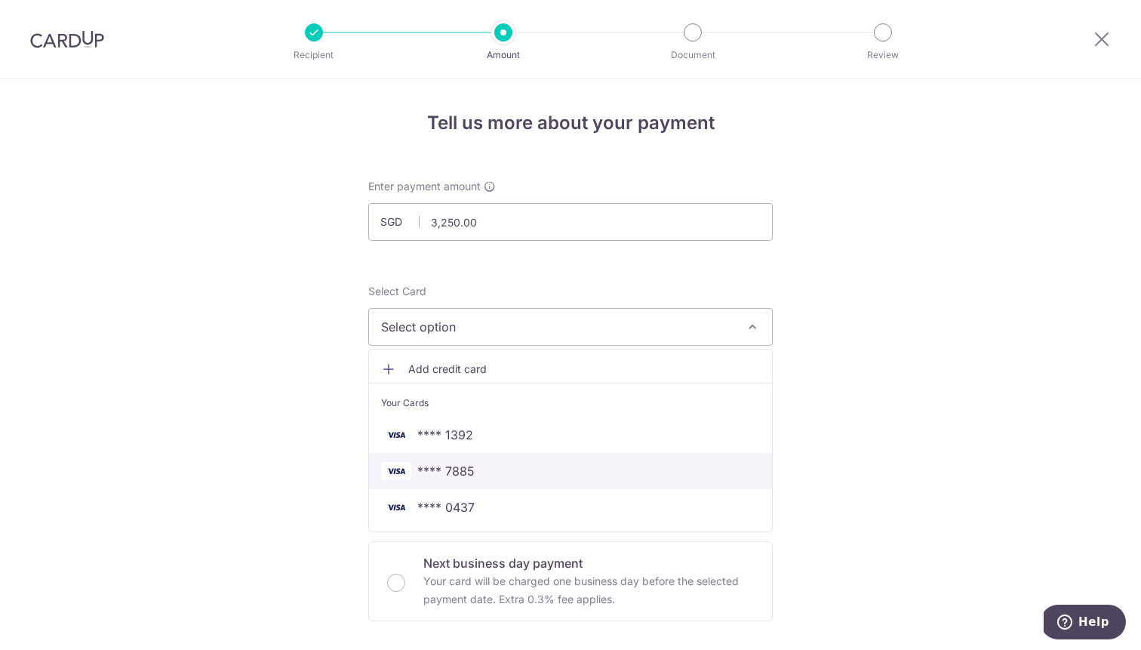
click at [600, 470] on span "**** 7885" at bounding box center [570, 471] width 379 height 18
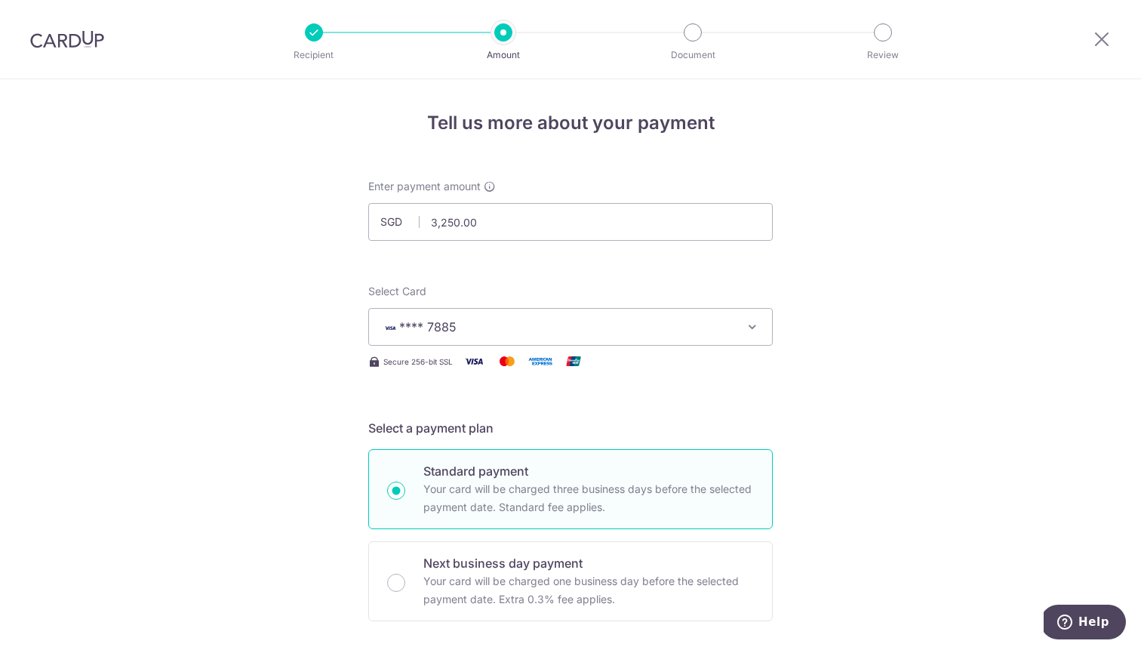
click at [597, 484] on p "Your card will be charged three business days before the selected payment date.…" at bounding box center [588, 498] width 331 height 36
click at [405, 484] on input "Standard payment Your card will be charged three business days before the selec…" at bounding box center [396, 490] width 18 height 18
radio input "true"
click at [583, 306] on div "Select Card **** 7885 Add credit card Your Cards **** 1392 **** 7885 **** 0437" at bounding box center [570, 315] width 404 height 62
click at [563, 324] on span "**** 7885" at bounding box center [557, 327] width 352 height 18
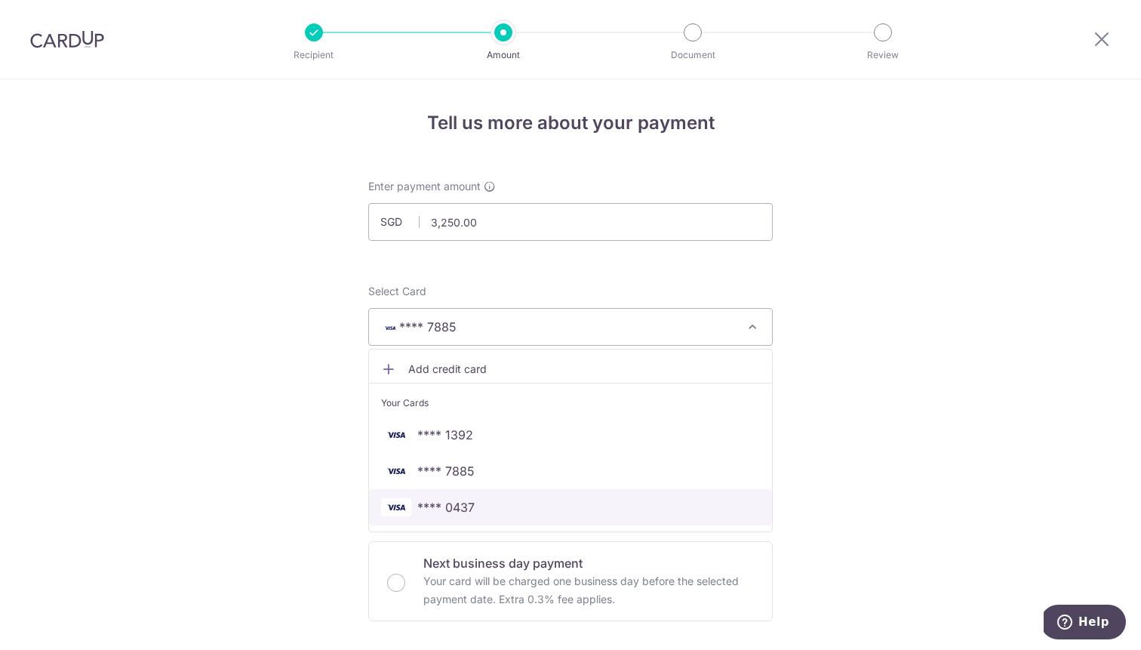
click at [460, 497] on link "**** 0437" at bounding box center [570, 507] width 403 height 36
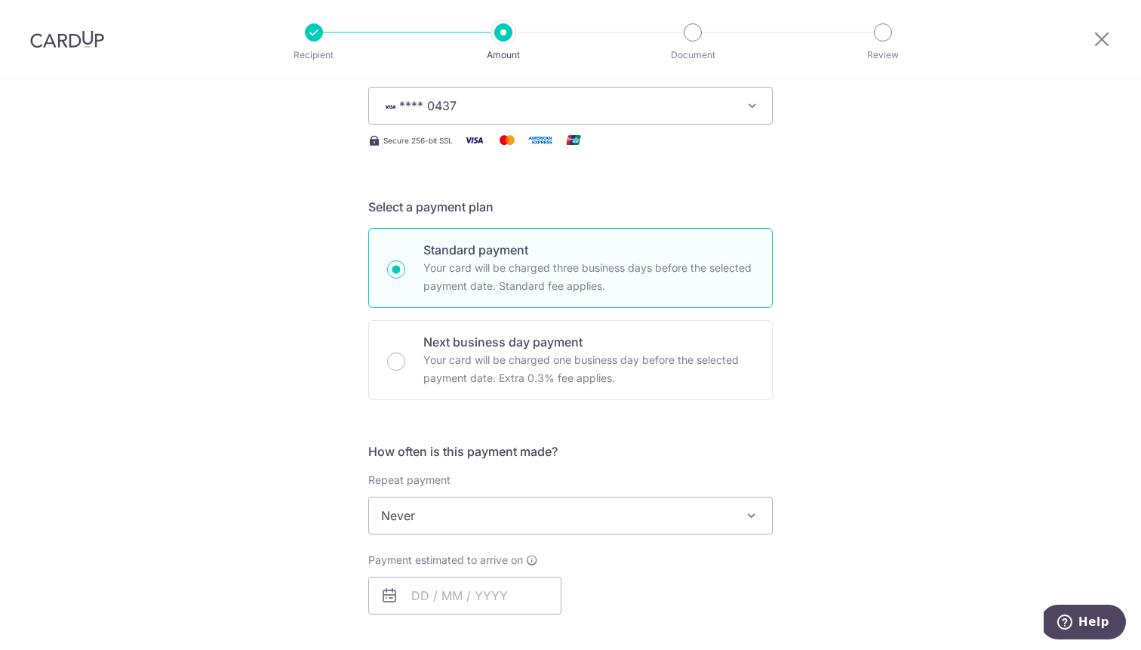
scroll to position [223, 0]
click at [392, 357] on input "Next business day payment Your card will be charged one business day before the…" at bounding box center [396, 360] width 18 height 18
radio input "true"
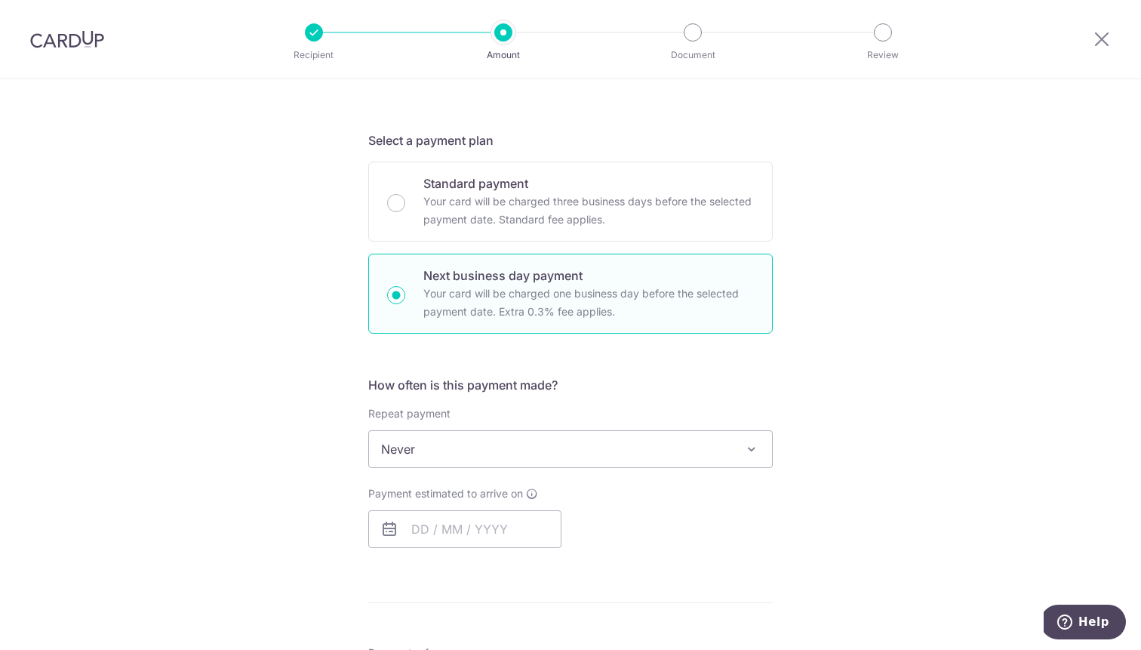
scroll to position [297, 0]
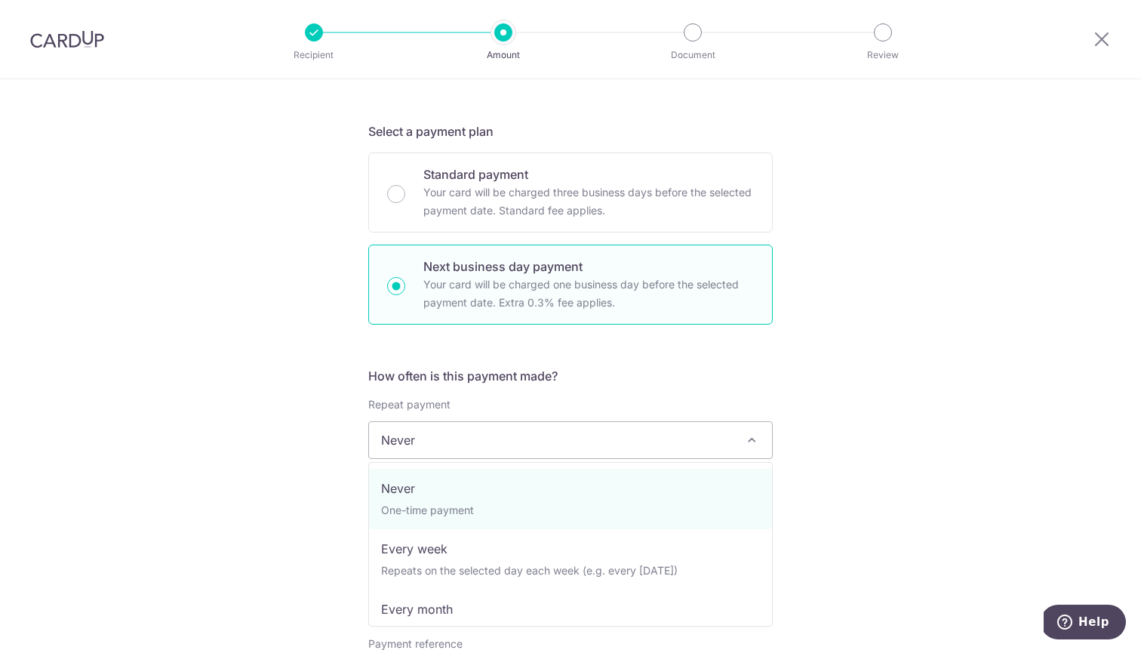
click at [417, 439] on span "Never" at bounding box center [570, 440] width 403 height 36
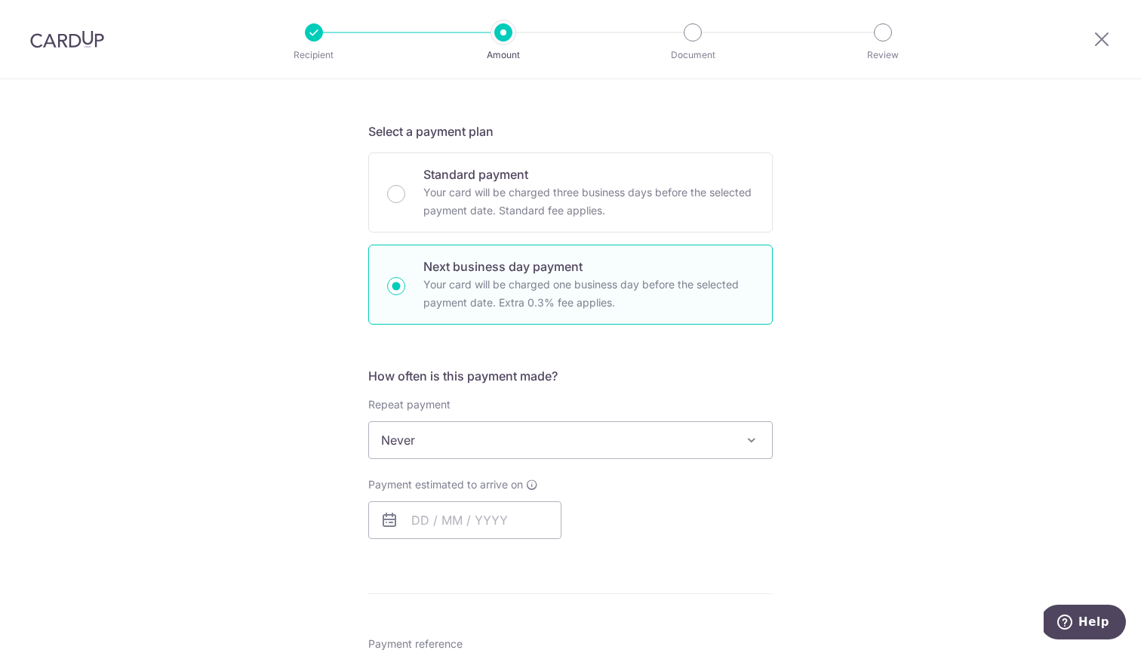
click at [309, 457] on div "Tell us more about your payment Enter payment amount SGD 3,250.00 3250.00 Recip…" at bounding box center [570, 491] width 1141 height 1417
click at [414, 518] on input "text" at bounding box center [464, 520] width 193 height 38
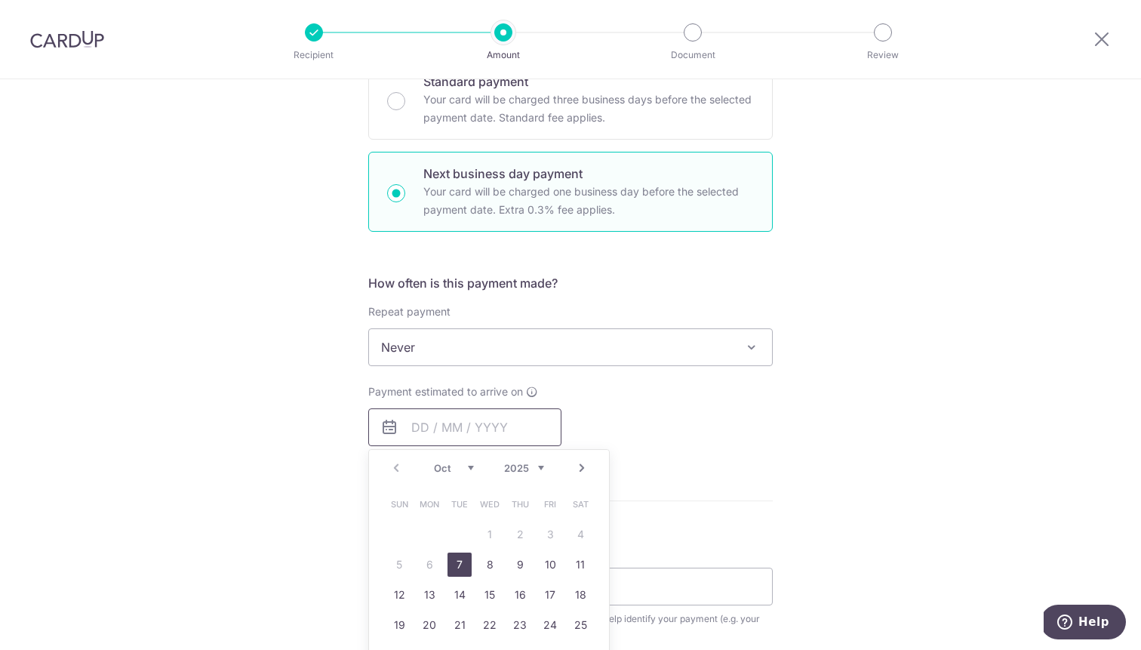
scroll to position [398, 0]
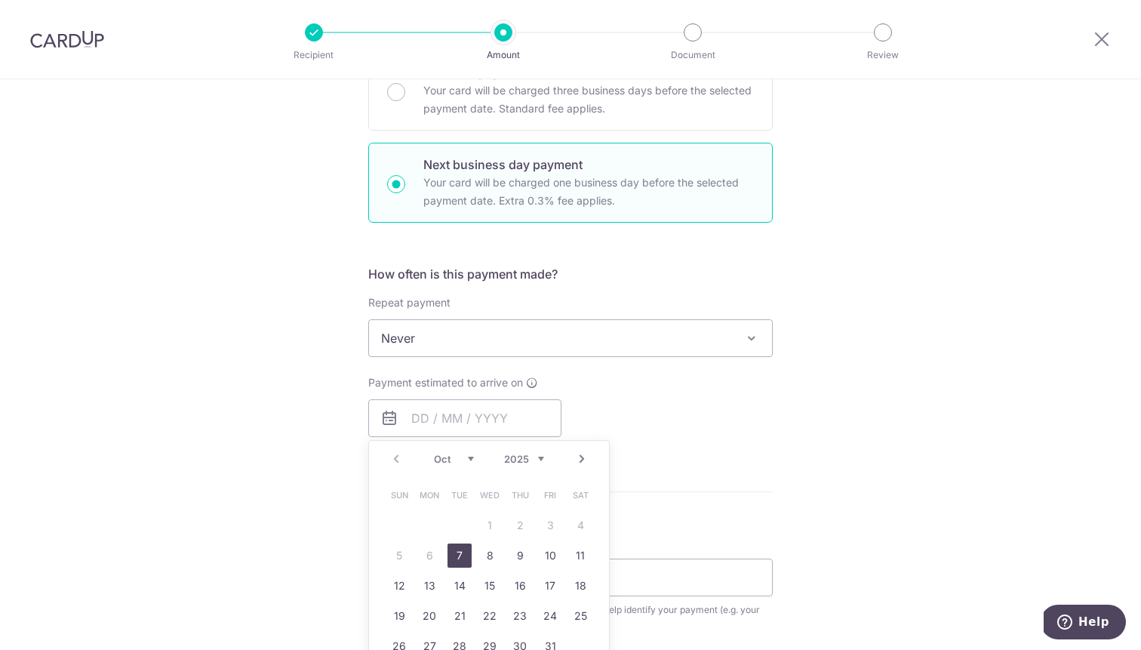
click at [463, 553] on link "7" at bounding box center [459, 555] width 24 height 24
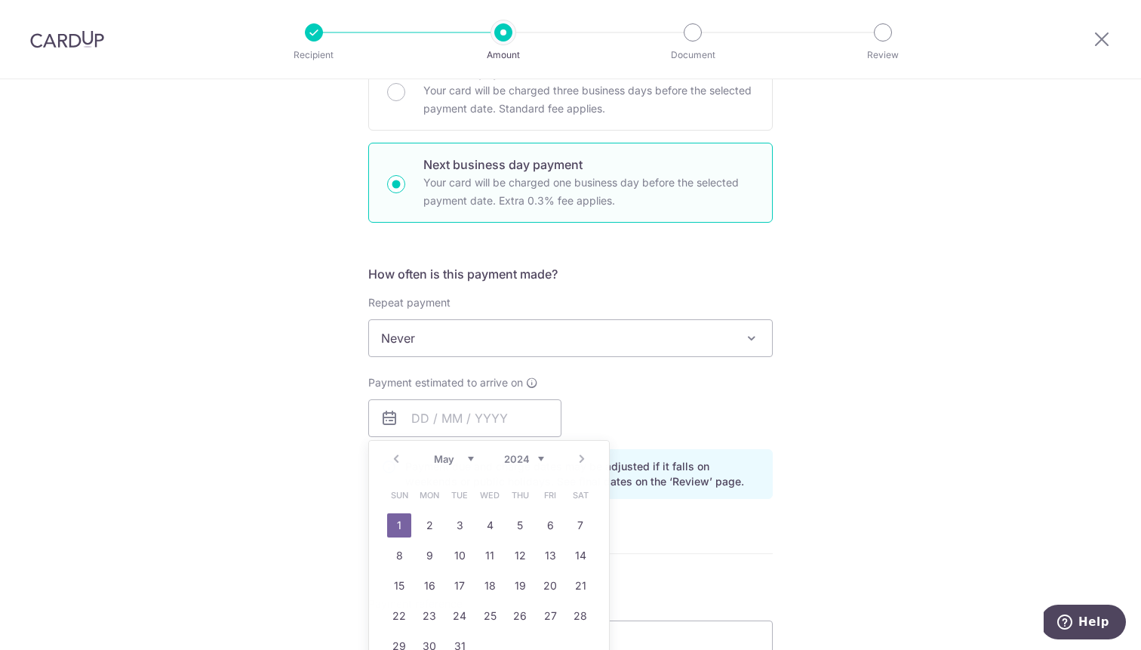
type input "07/10/2025"
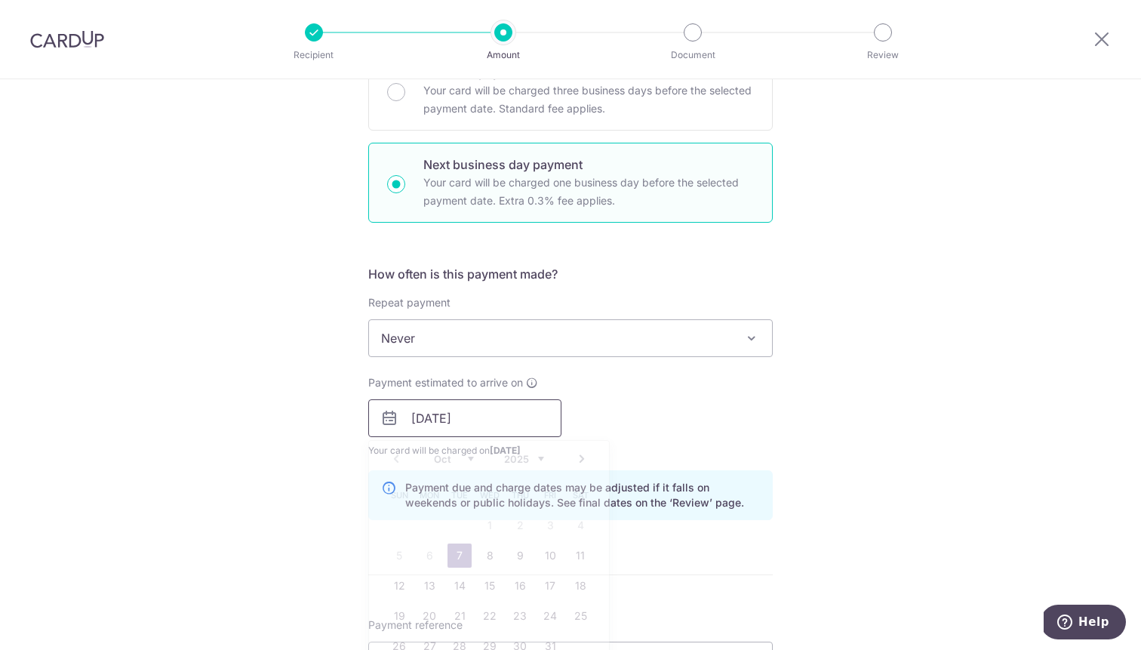
click at [490, 420] on input "07/10/2025" at bounding box center [464, 418] width 193 height 38
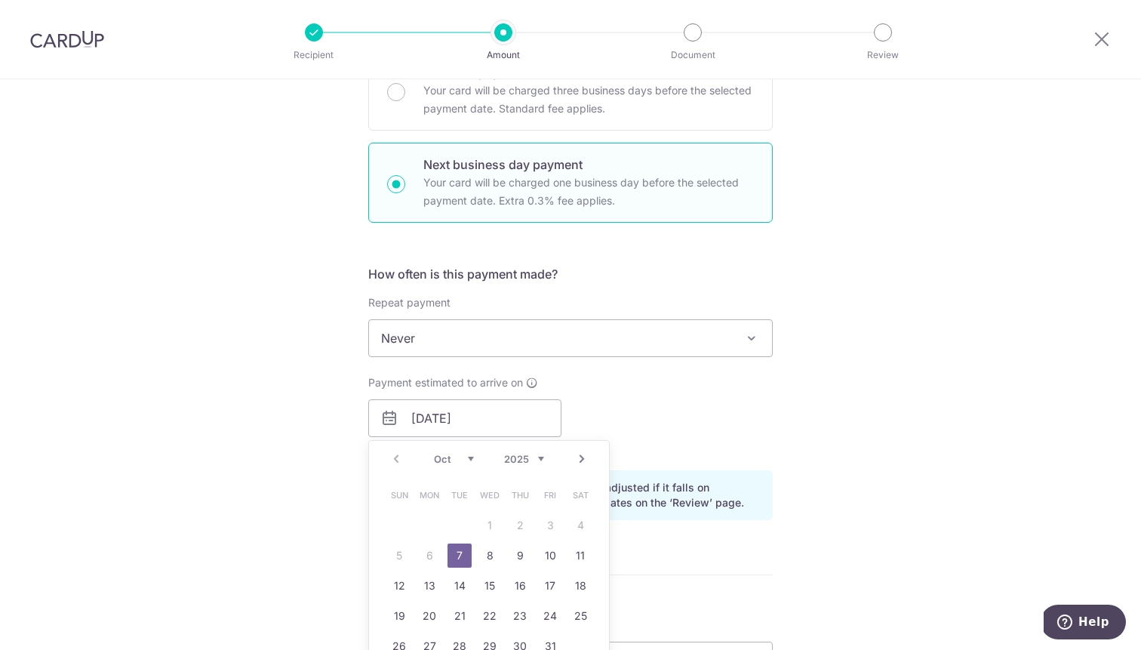
click at [863, 466] on div "Tell us more about your payment Enter payment amount SGD 3,250.00 3250.00 Recip…" at bounding box center [570, 431] width 1141 height 1500
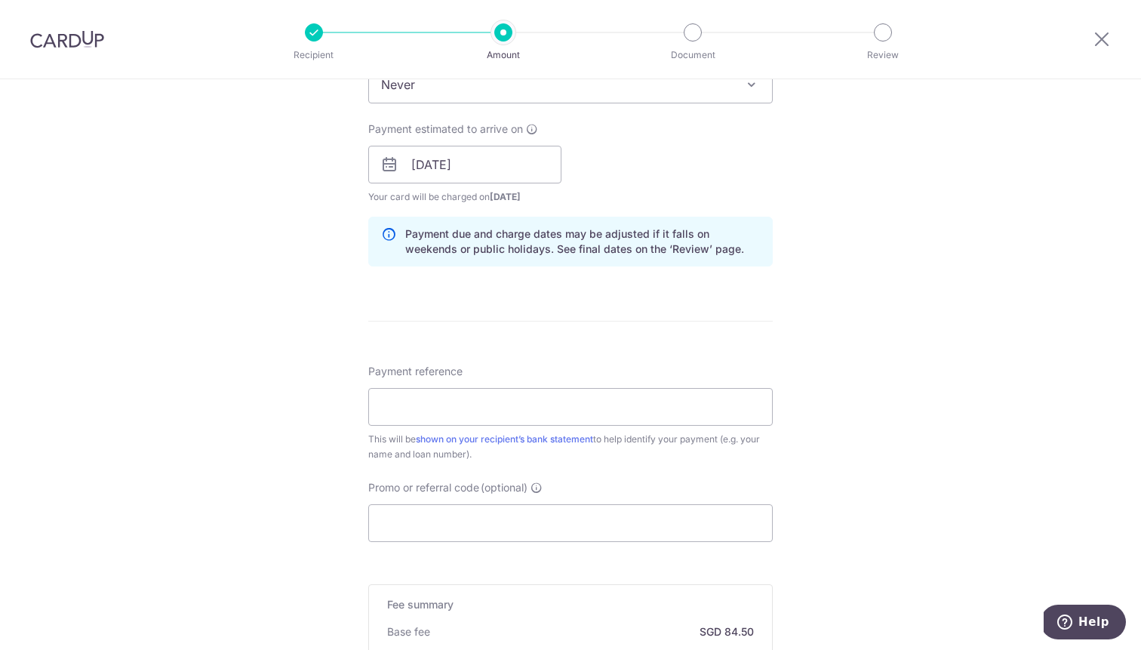
scroll to position [650, 0]
click at [550, 414] on input "Payment reference" at bounding box center [570, 409] width 404 height 38
click at [571, 529] on input "Promo or referral code (optional)" at bounding box center [570, 525] width 404 height 38
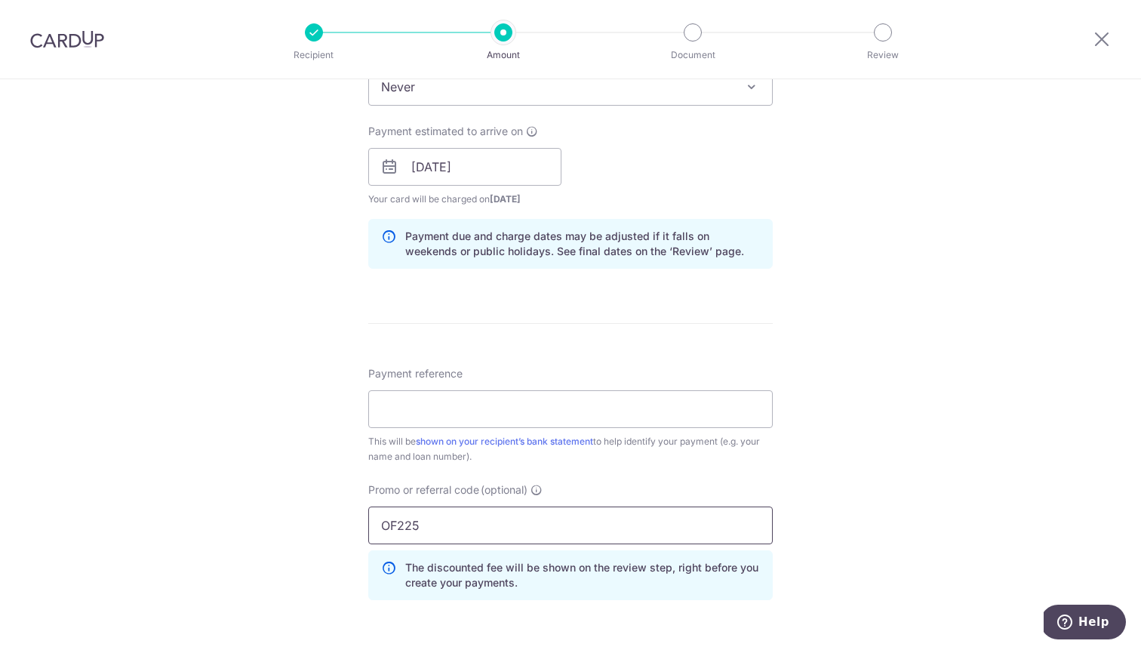
click at [400, 534] on input "OF225" at bounding box center [570, 525] width 404 height 38
click at [400, 531] on input "OF225" at bounding box center [570, 525] width 404 height 38
type input "OFF225"
click at [329, 510] on div "Tell us more about your payment Enter payment amount SGD 3,250.00 3250.00 Recip…" at bounding box center [570, 214] width 1141 height 1568
click at [290, 413] on div "Tell us more about your payment Enter payment amount SGD 3,250.00 3250.00 Recip…" at bounding box center [570, 214] width 1141 height 1568
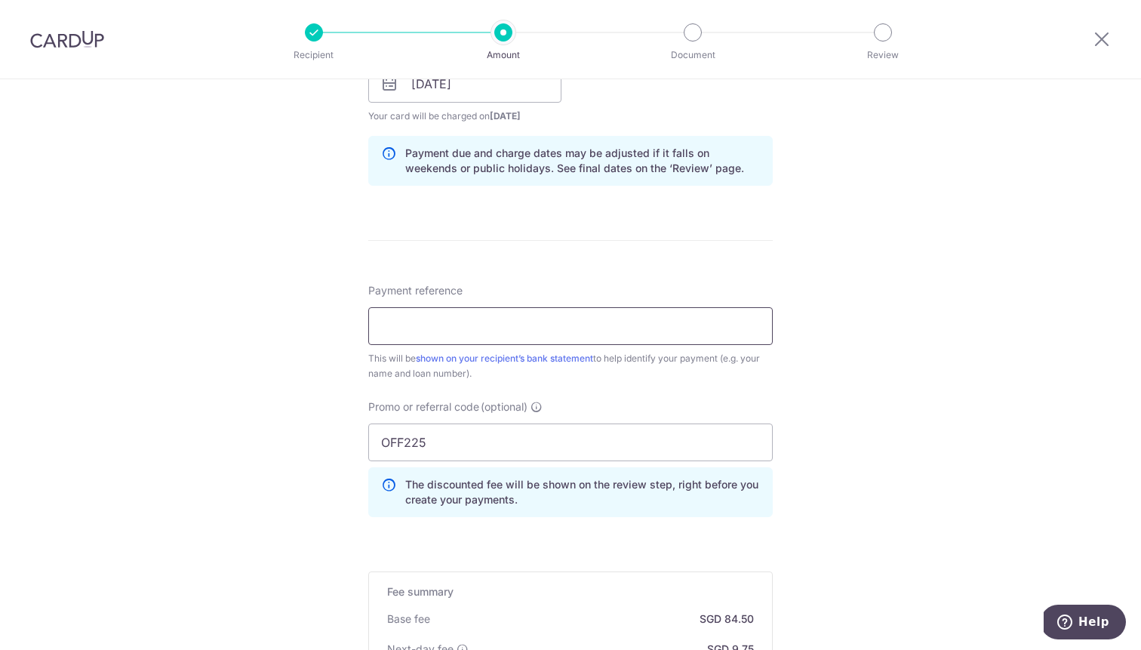
scroll to position [729, 0]
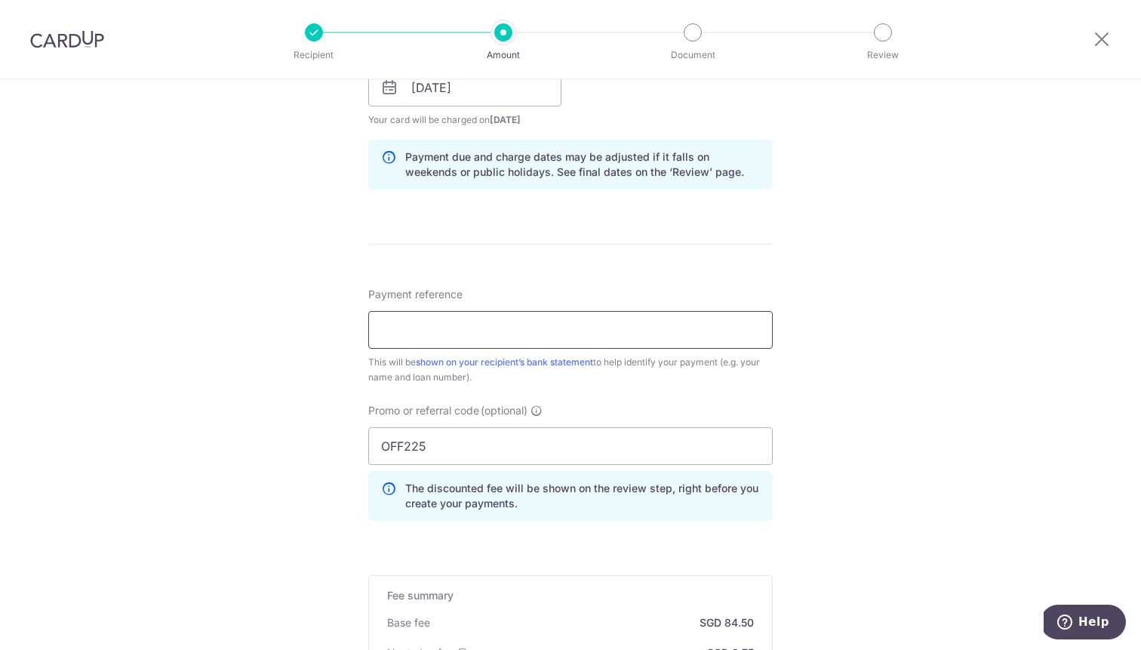
click at [635, 334] on input "Payment reference" at bounding box center [570, 330] width 404 height 38
type input "trf mortgage"
click at [868, 355] on div "Tell us more about your payment Enter payment amount SGD 3,250.00 3250.00 Recip…" at bounding box center [570, 134] width 1141 height 1568
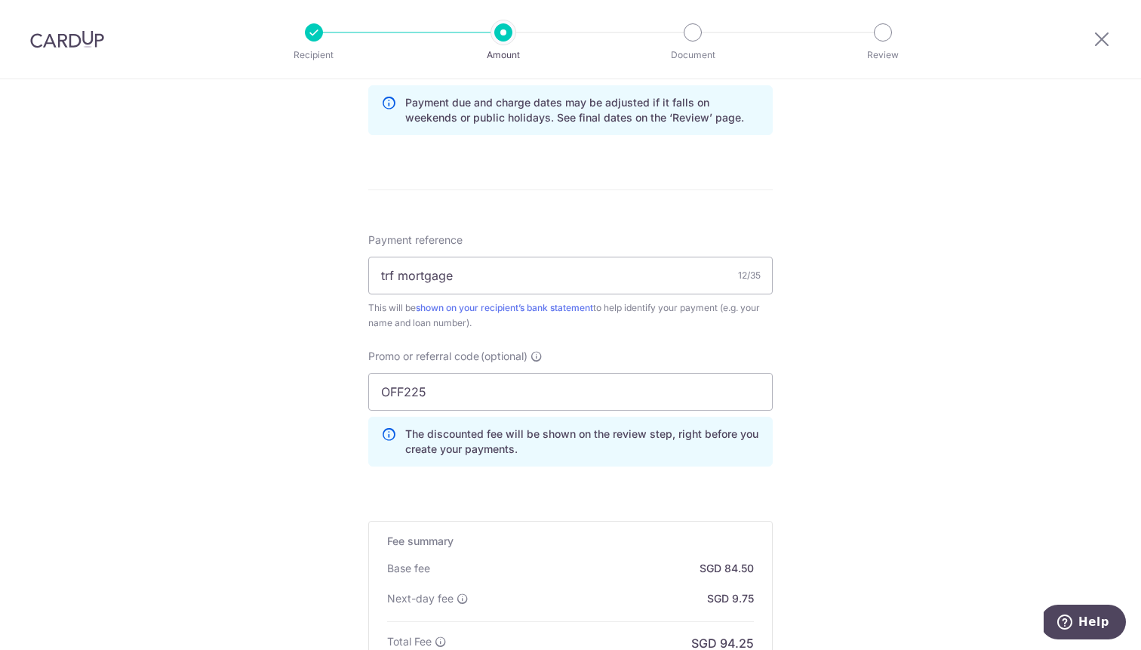
scroll to position [998, 0]
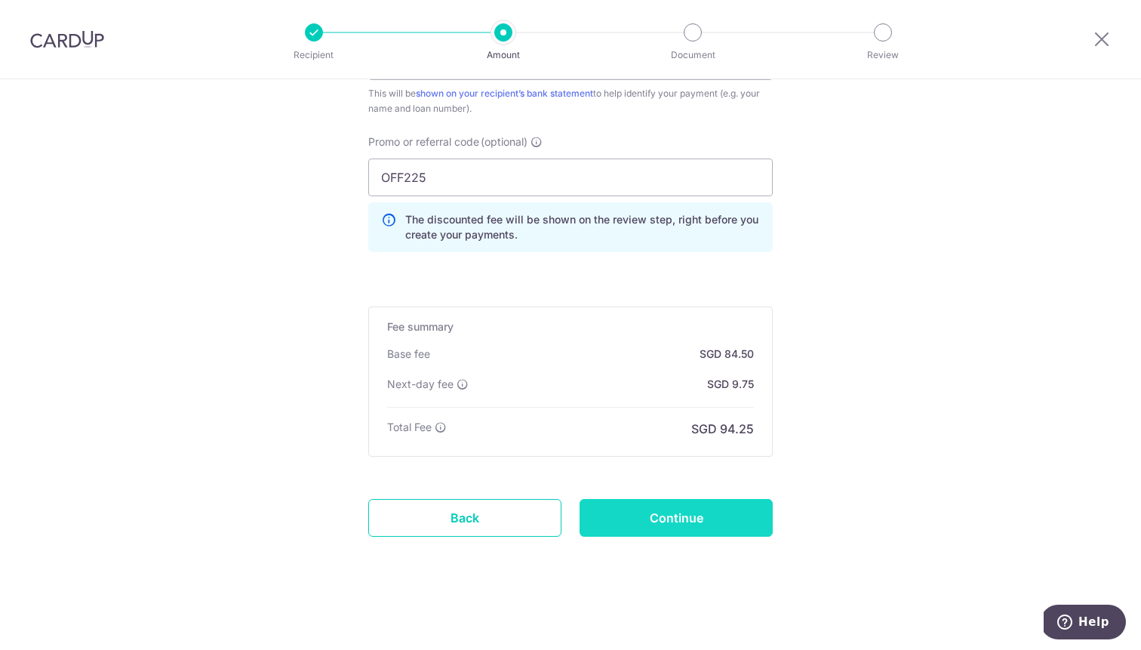
click at [654, 514] on input "Continue" at bounding box center [676, 518] width 193 height 38
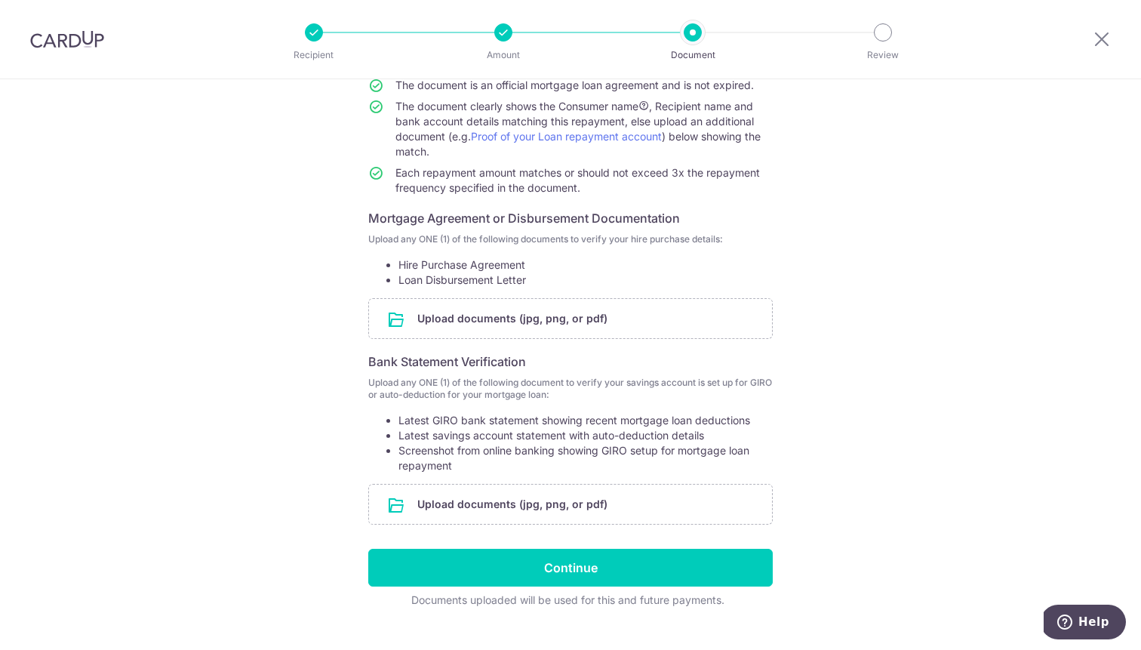
scroll to position [180, 0]
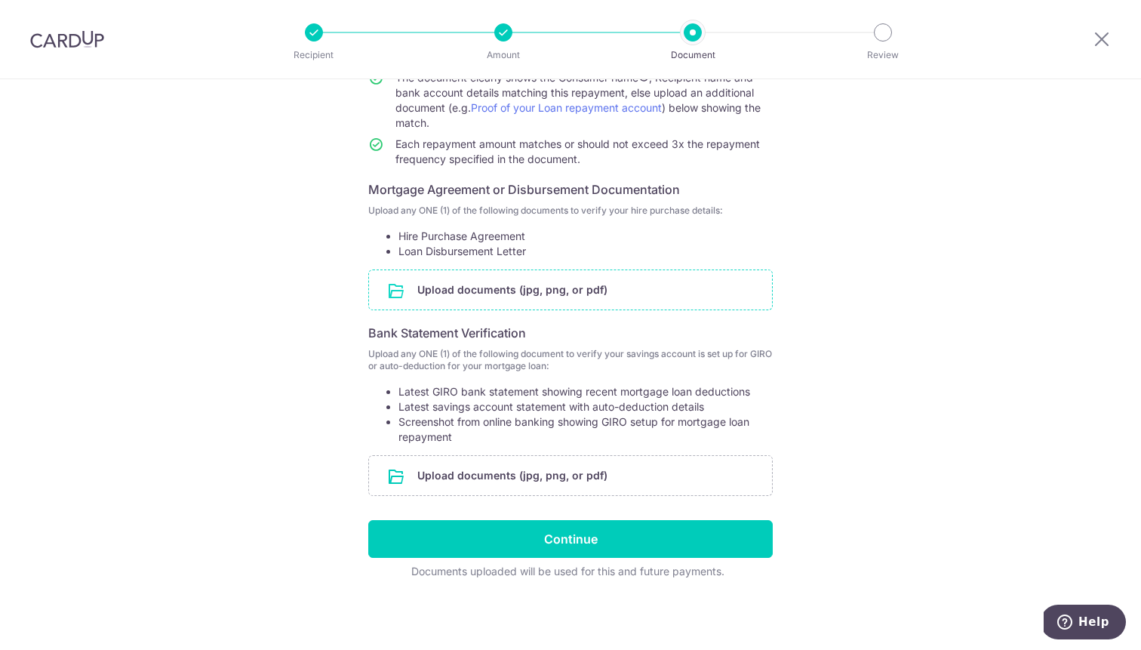
click at [515, 291] on input "file" at bounding box center [570, 289] width 403 height 39
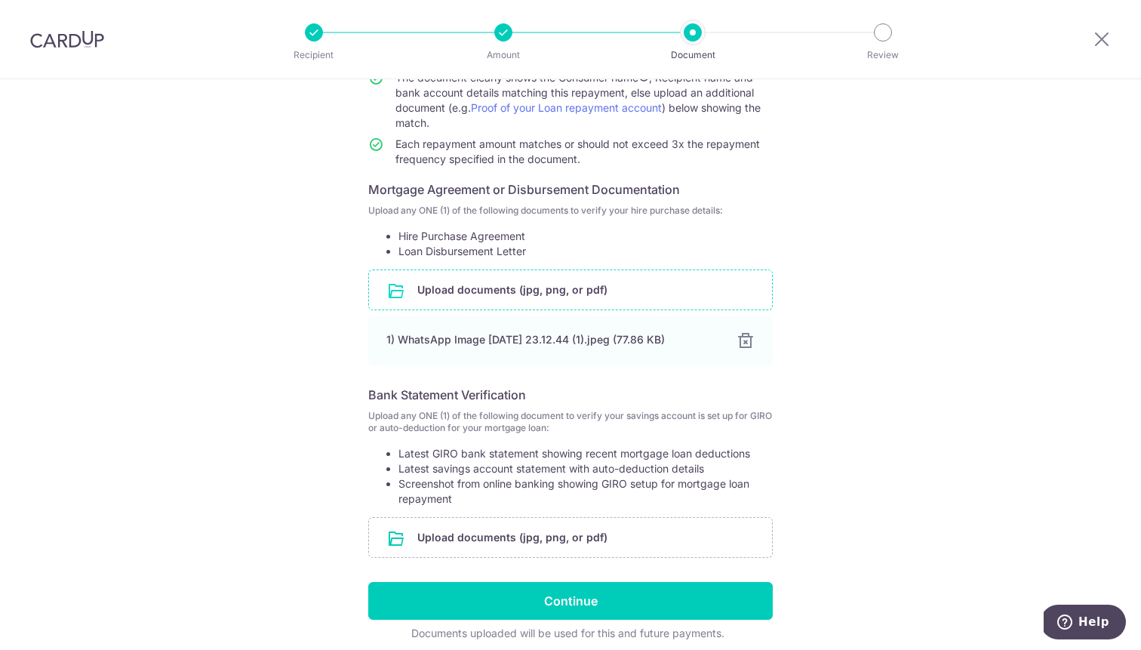
scroll to position [241, 0]
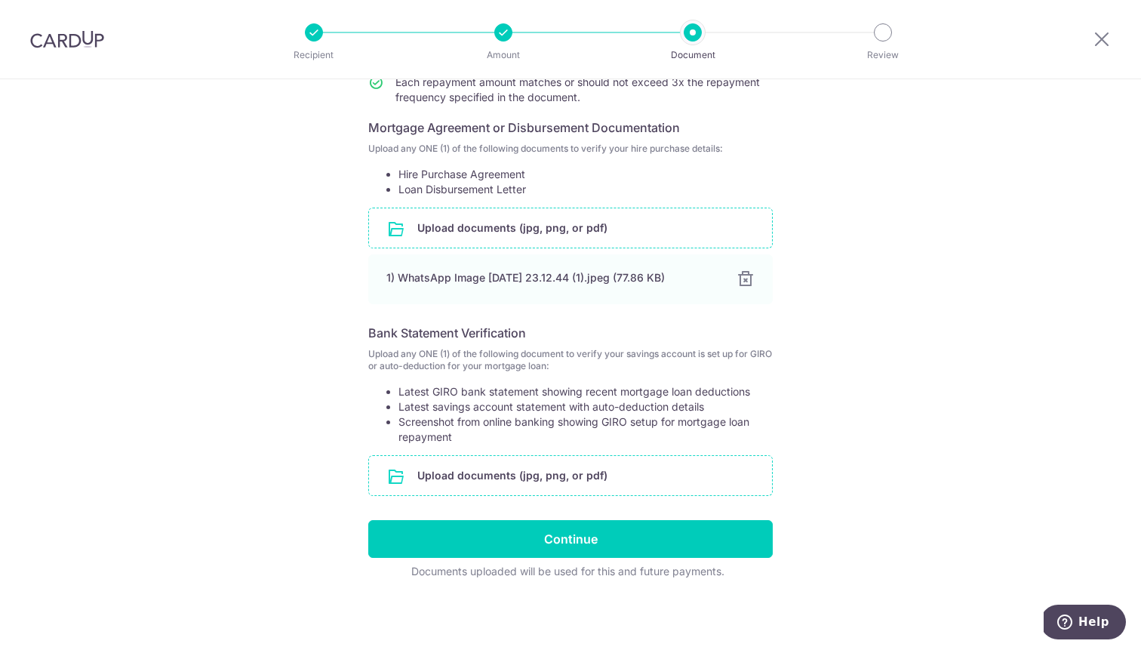
click at [519, 481] on input "file" at bounding box center [570, 475] width 403 height 39
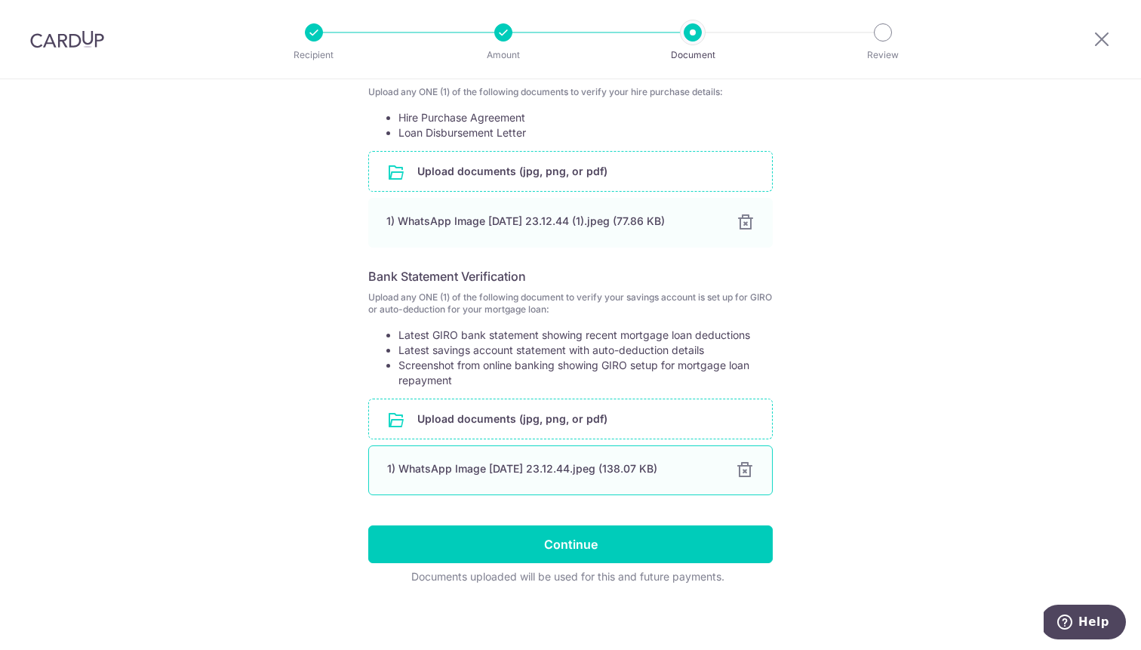
scroll to position [303, 0]
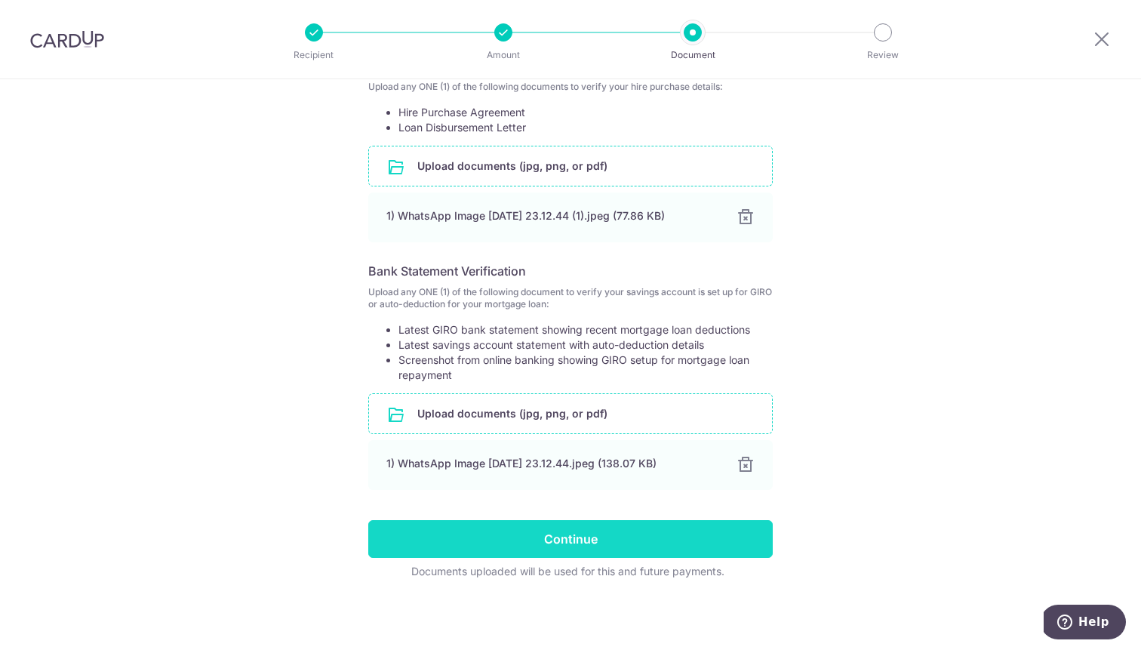
click at [535, 541] on input "Continue" at bounding box center [570, 539] width 404 height 38
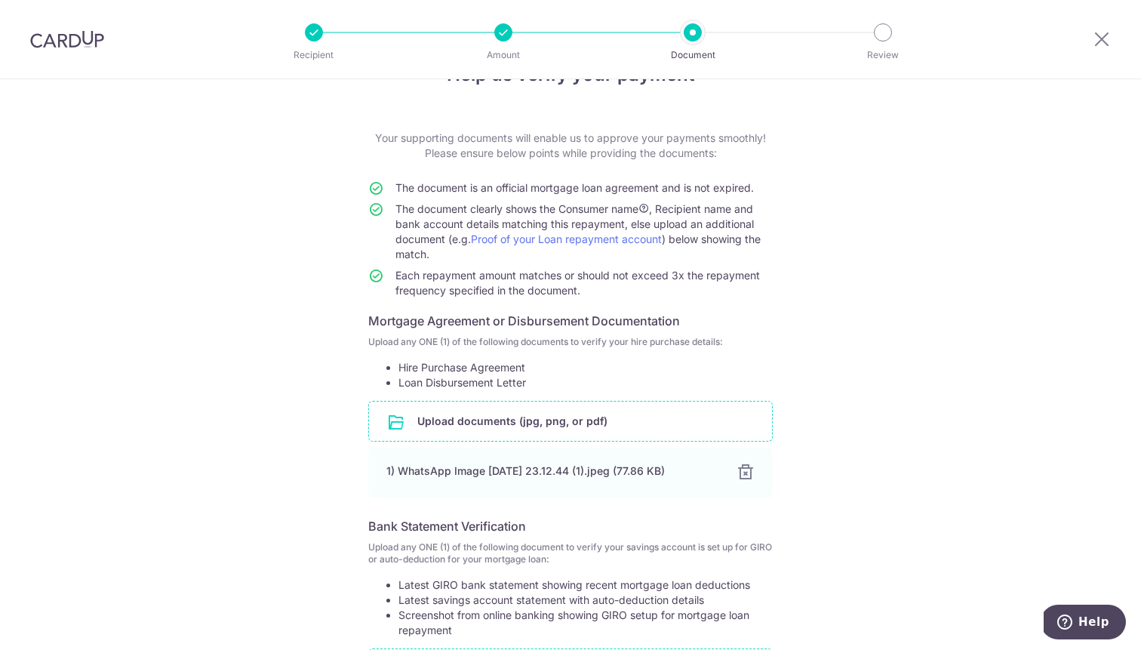
scroll to position [0, 0]
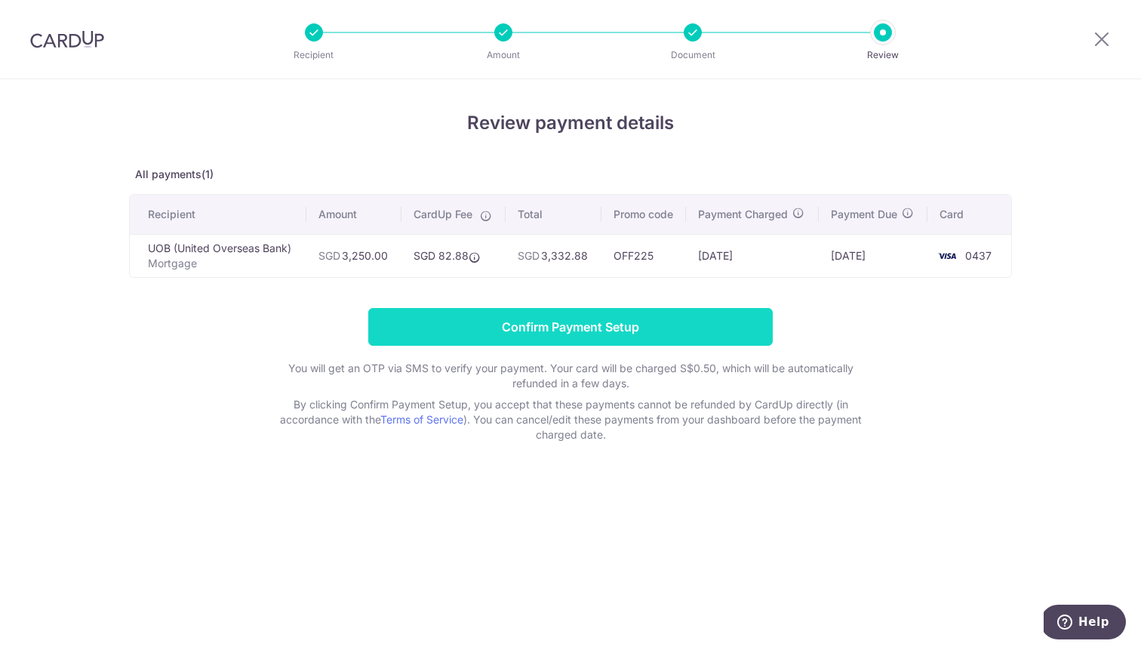
click at [769, 317] on input "Confirm Payment Setup" at bounding box center [570, 327] width 404 height 38
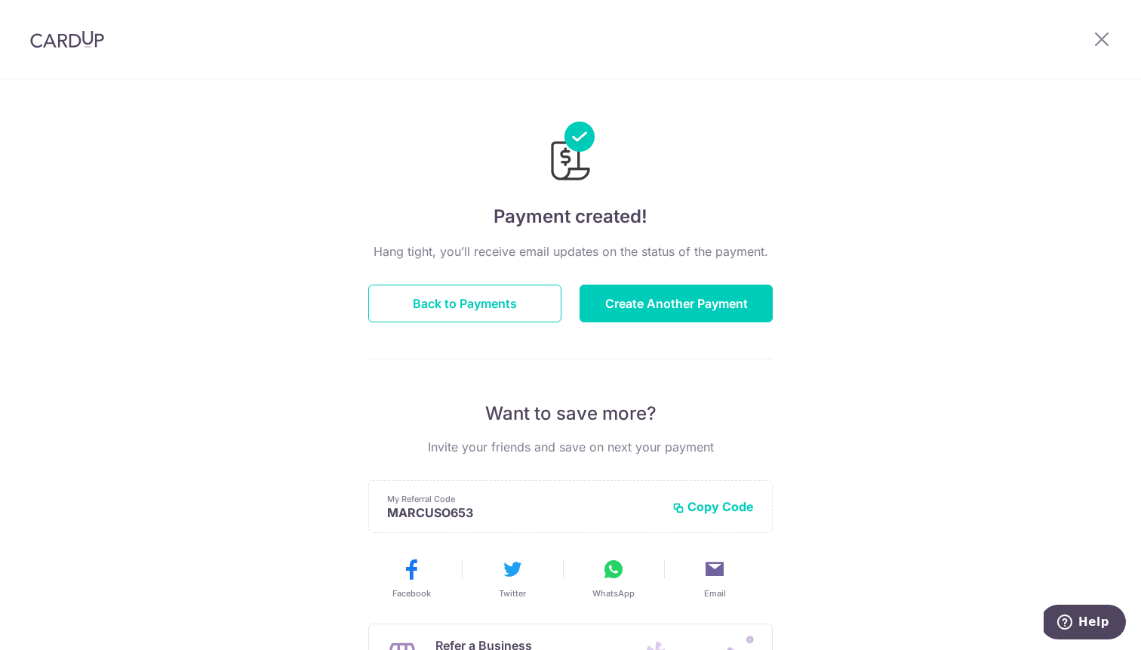
scroll to position [235, 0]
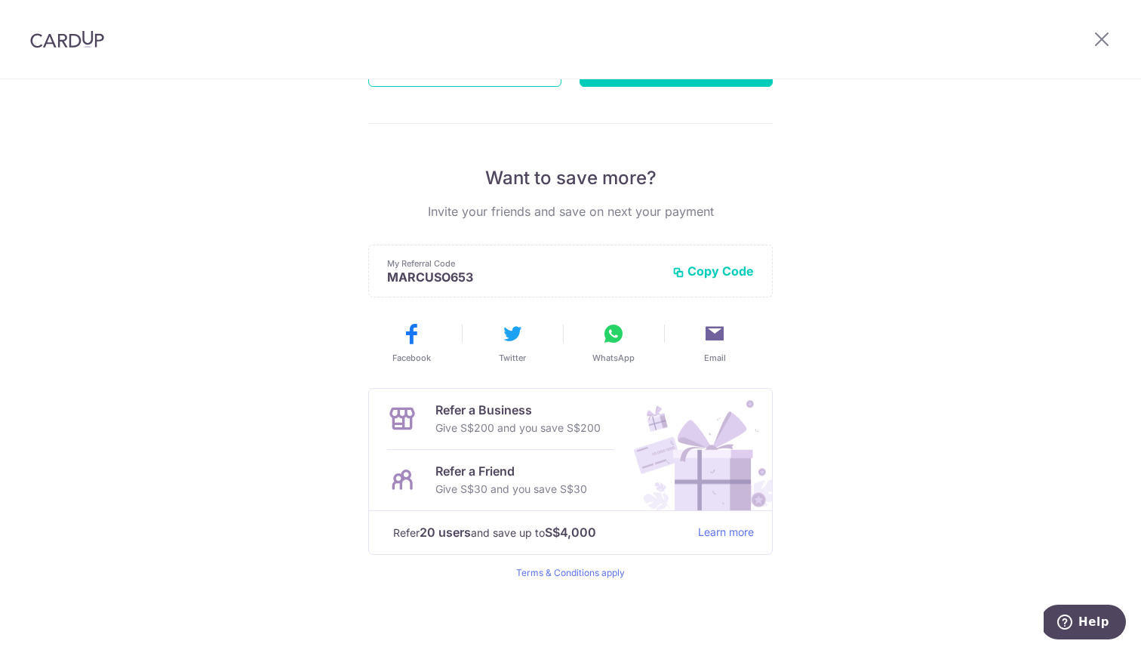
click at [1001, 416] on div "Payment created! Hang tight, you’ll receive email updates on the status of the …" at bounding box center [570, 247] width 1141 height 806
